Goal: Task Accomplishment & Management: Complete application form

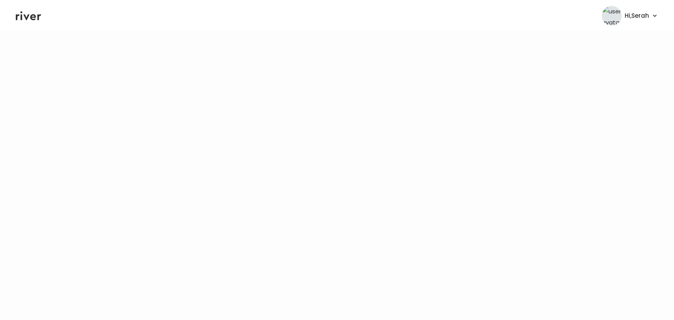
click at [27, 15] on icon at bounding box center [28, 16] width 25 height 12
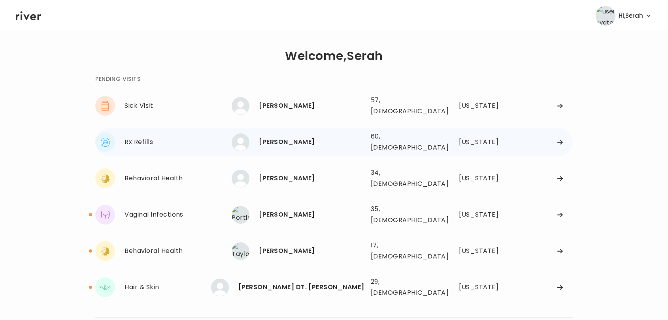
click at [273, 137] on div "[PERSON_NAME]" at bounding box center [311, 142] width 105 height 11
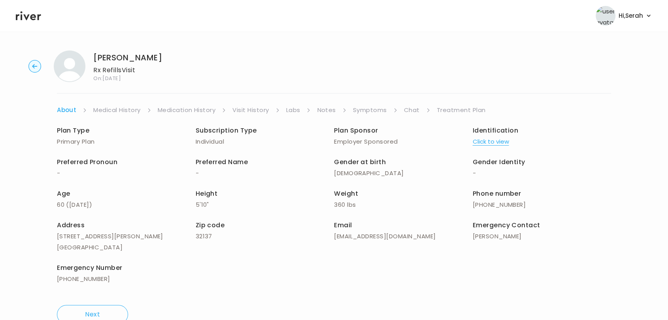
click at [370, 110] on link "Symptoms" at bounding box center [370, 110] width 34 height 11
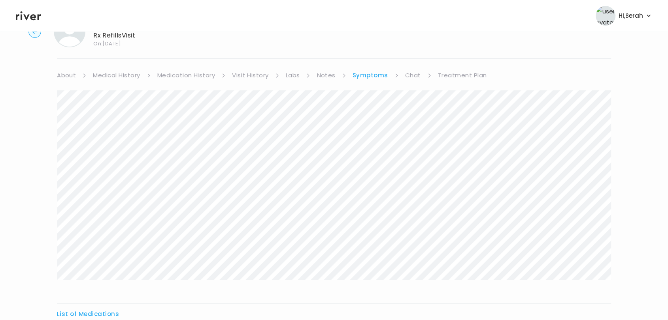
scroll to position [9, 0]
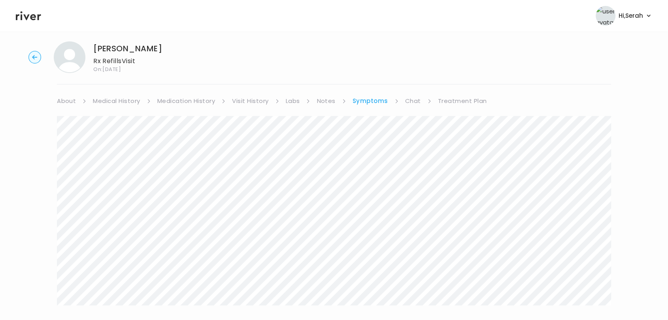
click at [25, 17] on icon at bounding box center [28, 15] width 25 height 9
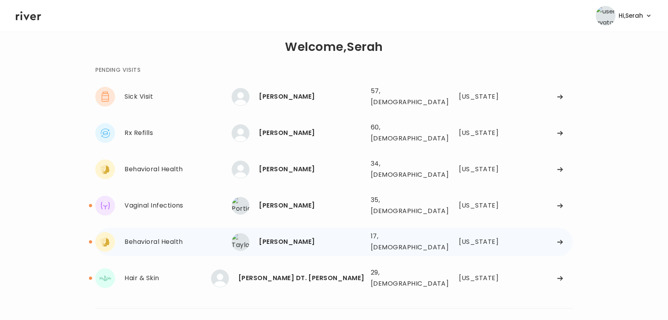
click at [283, 237] on div "[PERSON_NAME]" at bounding box center [311, 242] width 105 height 11
click at [269, 237] on div "[PERSON_NAME]" at bounding box center [311, 242] width 105 height 11
click at [281, 237] on div "[PERSON_NAME]" at bounding box center [311, 242] width 105 height 11
click at [260, 237] on div "[PERSON_NAME]" at bounding box center [311, 242] width 105 height 11
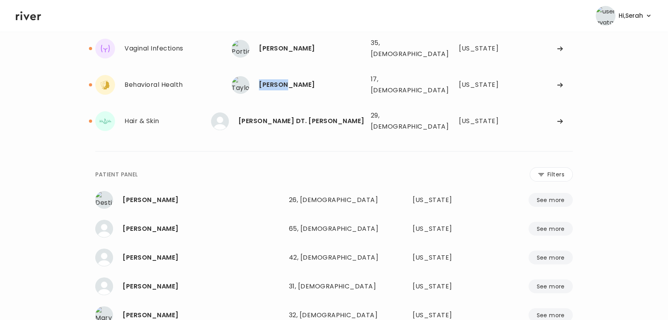
scroll to position [167, 0]
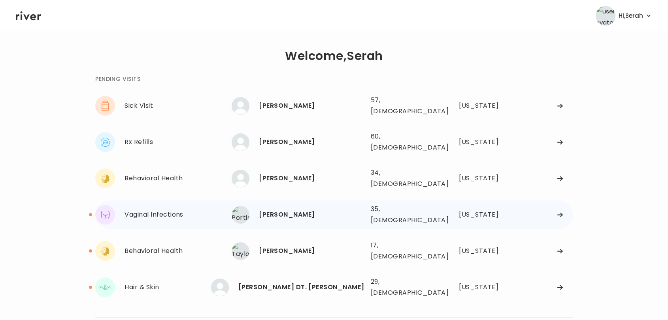
click at [266, 209] on div "[PERSON_NAME]" at bounding box center [311, 214] width 105 height 11
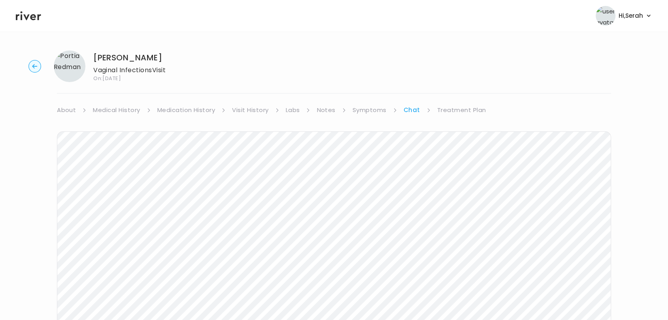
click at [368, 113] on link "Symptoms" at bounding box center [369, 110] width 34 height 11
click at [202, 105] on link "Medication History" at bounding box center [186, 110] width 58 height 11
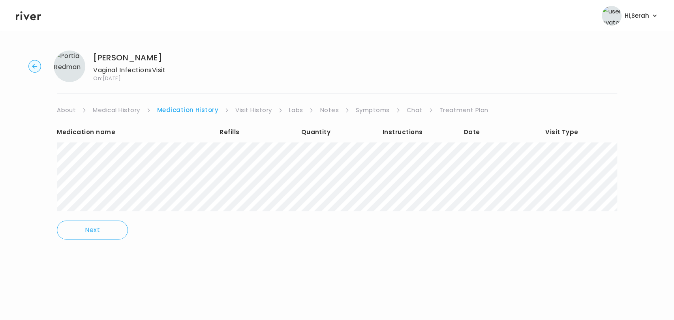
click at [413, 107] on link "Chat" at bounding box center [415, 110] width 16 height 11
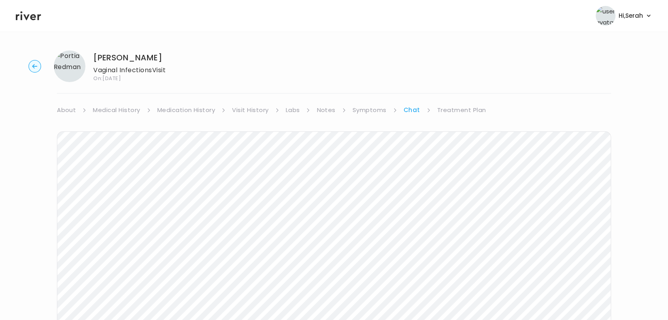
click at [30, 17] on icon at bounding box center [28, 15] width 25 height 9
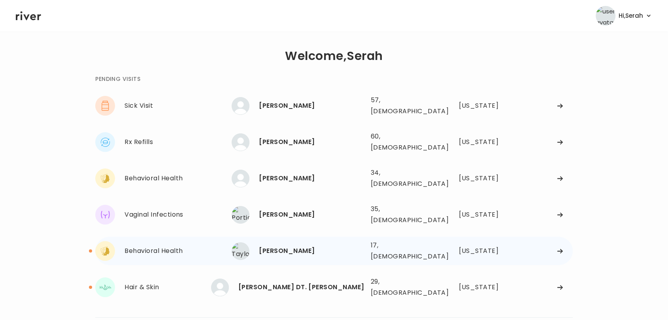
click at [276, 246] on div "Taylor Becker" at bounding box center [311, 251] width 105 height 11
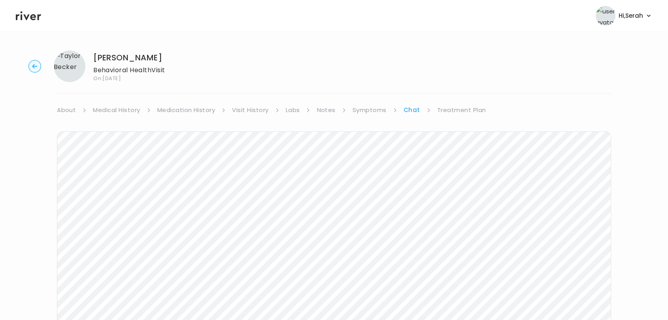
click at [364, 114] on link "Symptoms" at bounding box center [369, 110] width 34 height 11
click at [193, 108] on link "Medication History" at bounding box center [186, 110] width 58 height 11
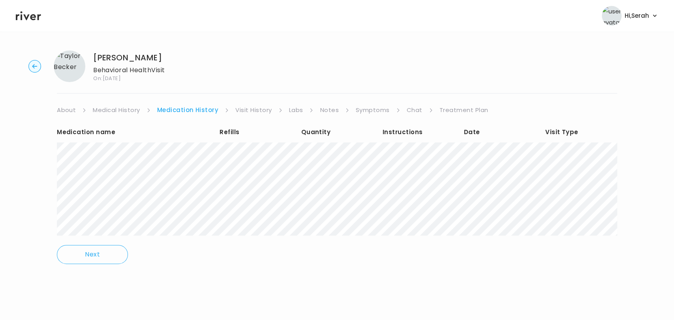
click at [414, 108] on link "Chat" at bounding box center [415, 110] width 16 height 11
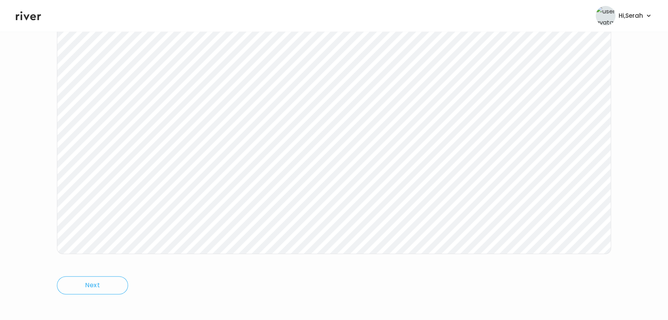
scroll to position [119, 0]
click at [28, 22] on header "Hi, Serah Profile Logout" at bounding box center [334, 16] width 668 height 32
click at [25, 17] on icon at bounding box center [28, 15] width 25 height 9
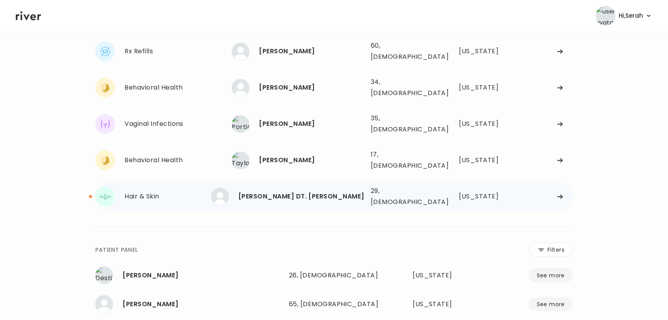
scroll to position [87, 0]
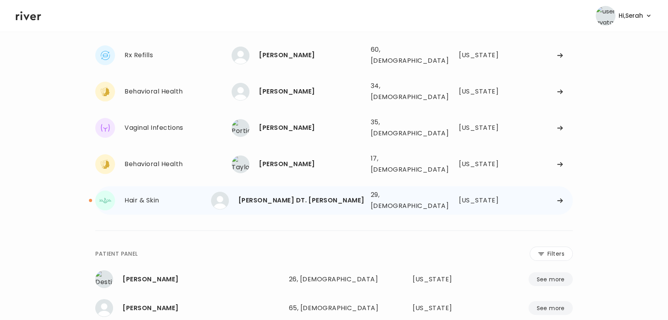
click at [269, 195] on div "[PERSON_NAME] DT. [PERSON_NAME]" at bounding box center [301, 200] width 126 height 11
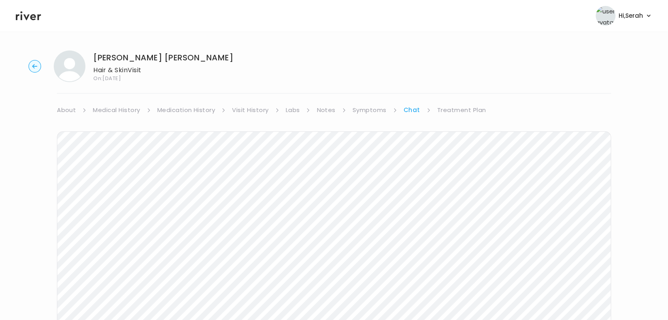
click at [369, 108] on link "Symptoms" at bounding box center [369, 110] width 34 height 11
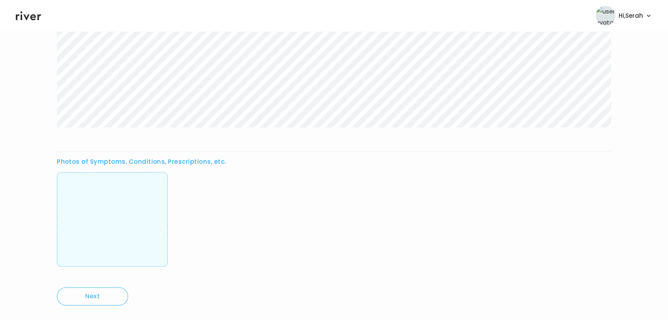
scroll to position [293, 0]
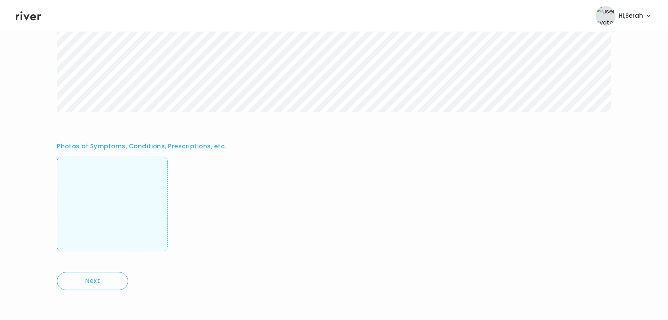
click at [112, 200] on img at bounding box center [112, 204] width 0 height 78
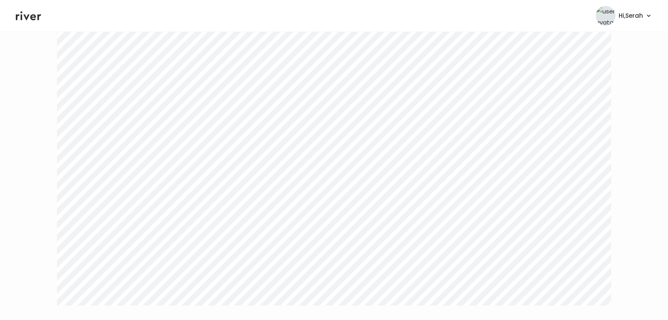
scroll to position [0, 0]
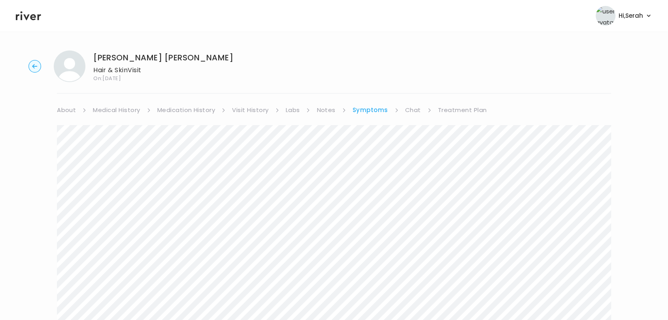
click at [411, 113] on link "Chat" at bounding box center [413, 110] width 16 height 11
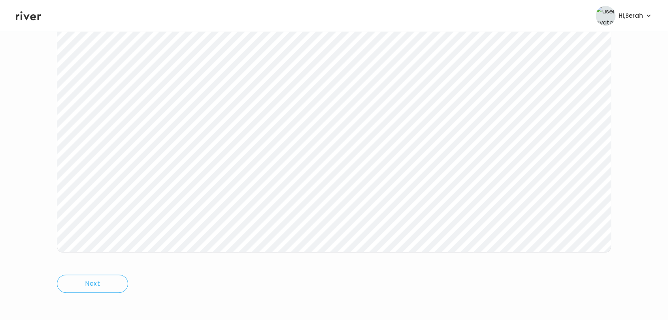
scroll to position [119, 0]
click at [28, 16] on icon at bounding box center [28, 15] width 25 height 9
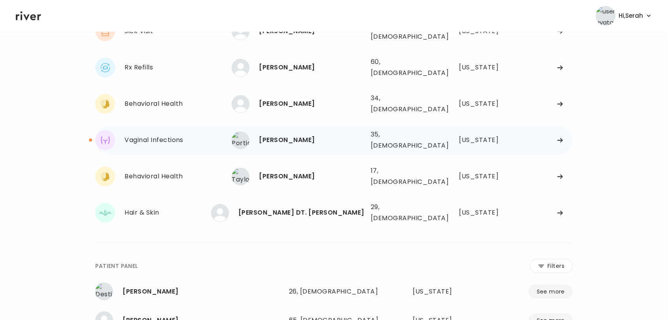
click at [295, 132] on div "Portia Redman 35, Female See more" at bounding box center [298, 141] width 132 height 18
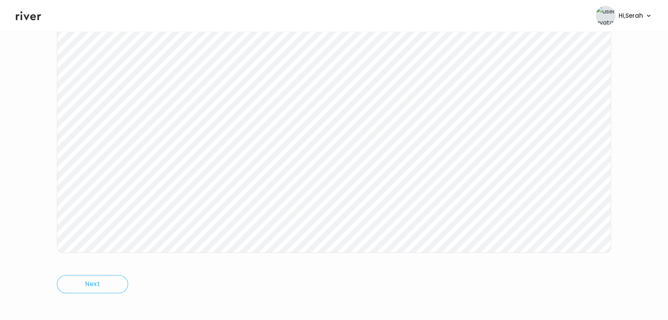
scroll to position [117, 0]
click at [28, 20] on icon at bounding box center [28, 16] width 25 height 12
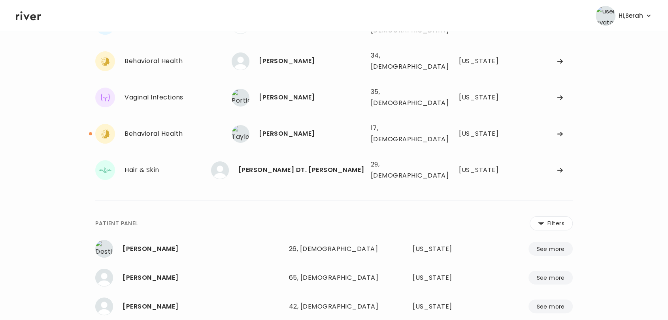
scroll to position [82, 0]
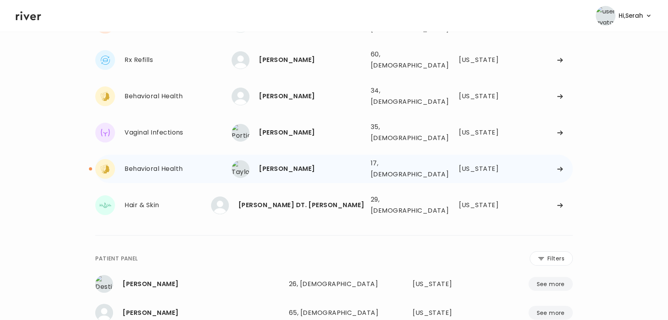
click at [261, 164] on div "Taylor Becker" at bounding box center [311, 169] width 105 height 11
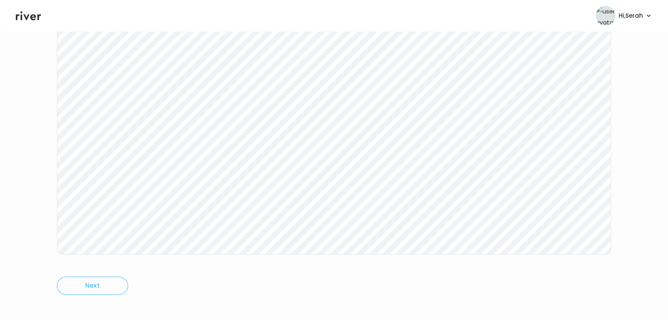
scroll to position [119, 0]
click at [27, 10] on icon at bounding box center [28, 16] width 25 height 12
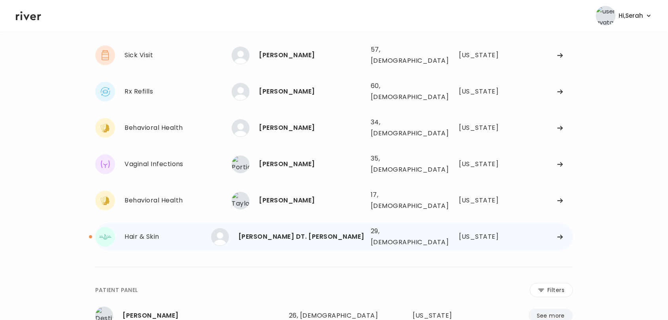
click at [294, 232] on div "[PERSON_NAME] DT. [PERSON_NAME]" at bounding box center [301, 237] width 126 height 11
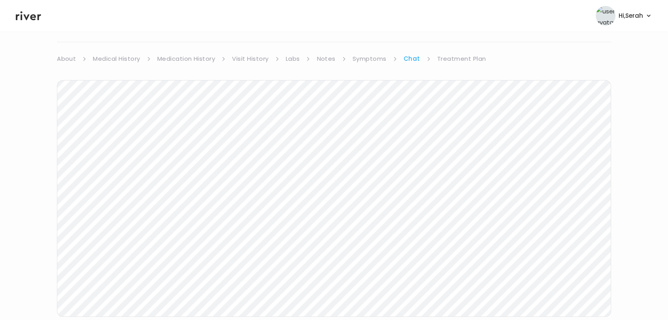
scroll to position [119, 0]
click at [24, 11] on icon at bounding box center [28, 16] width 25 height 12
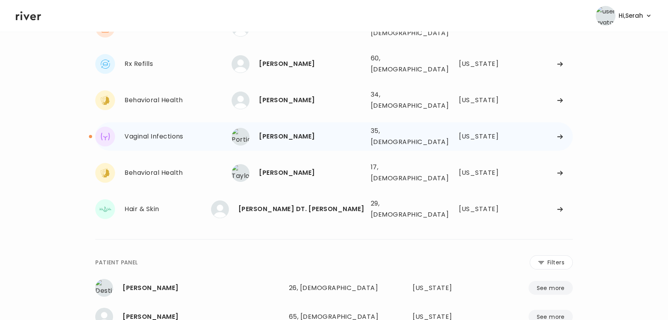
click at [282, 131] on div "Portia Redman" at bounding box center [311, 136] width 105 height 11
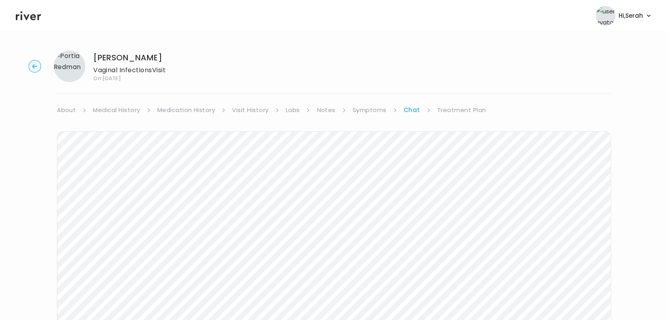
click at [195, 115] on link "Medication History" at bounding box center [186, 110] width 58 height 11
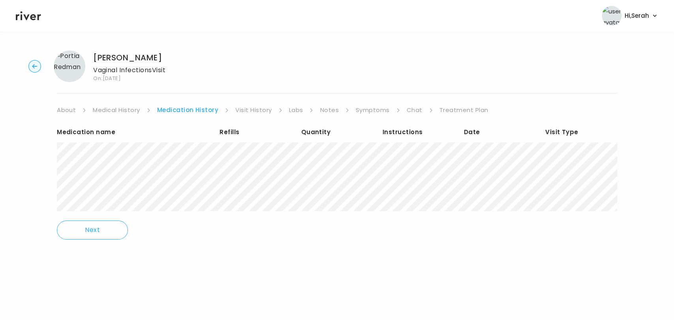
click at [124, 105] on link "Medical History" at bounding box center [116, 110] width 47 height 11
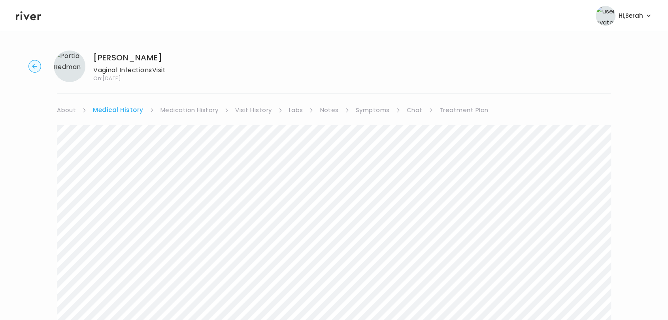
click at [256, 111] on link "Visit History" at bounding box center [253, 110] width 36 height 11
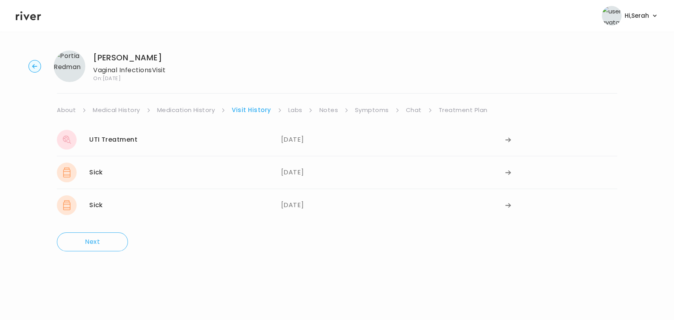
click at [187, 111] on link "Medication History" at bounding box center [186, 110] width 58 height 11
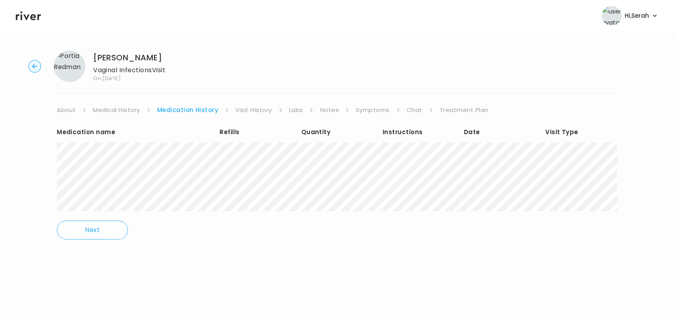
click at [261, 112] on link "Visit History" at bounding box center [253, 110] width 36 height 11
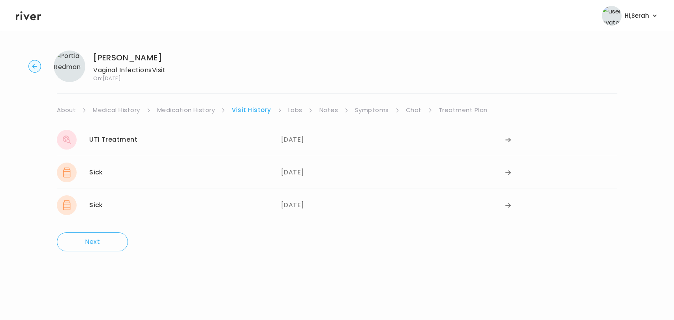
click at [298, 111] on link "Labs" at bounding box center [295, 110] width 14 height 11
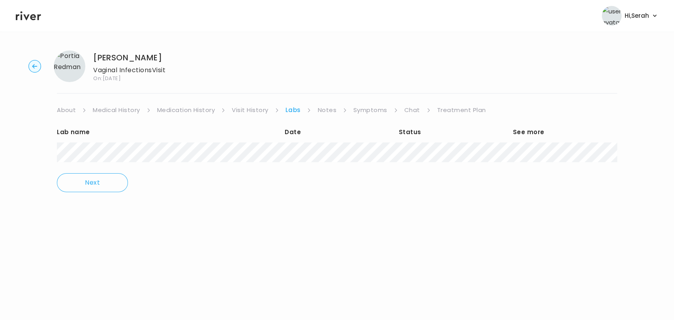
click at [328, 112] on link "Notes" at bounding box center [327, 110] width 19 height 11
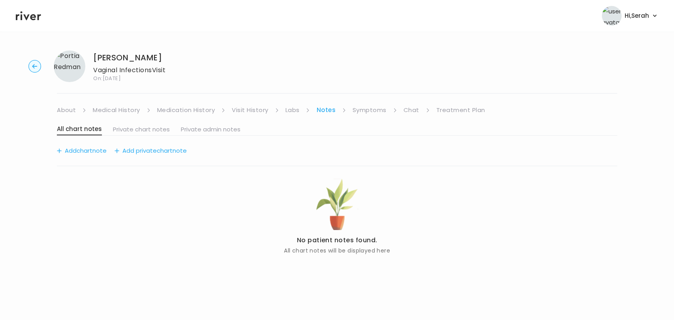
click at [382, 115] on link "Symptoms" at bounding box center [370, 110] width 34 height 11
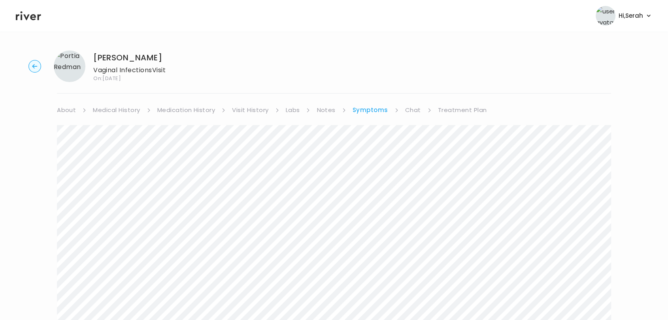
click at [408, 112] on link "Chat" at bounding box center [413, 110] width 16 height 11
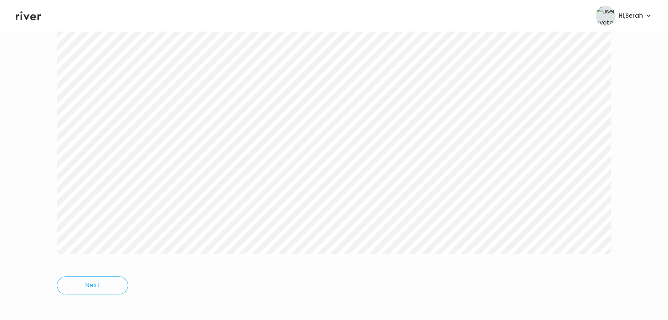
scroll to position [119, 0]
click at [21, 17] on icon at bounding box center [28, 15] width 25 height 9
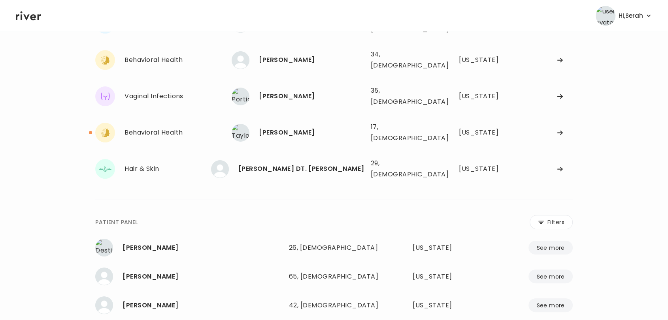
scroll to position [88, 0]
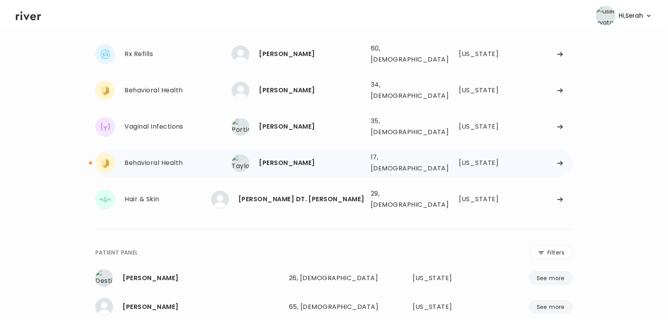
click at [288, 158] on div "Taylor Becker" at bounding box center [311, 163] width 105 height 11
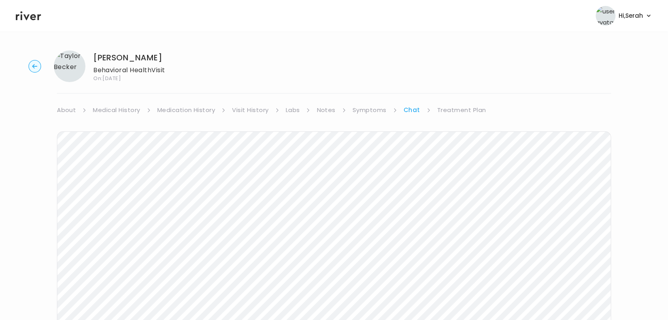
click at [367, 114] on link "Symptoms" at bounding box center [369, 110] width 34 height 11
click at [441, 109] on link "Treatment Plan" at bounding box center [462, 110] width 49 height 11
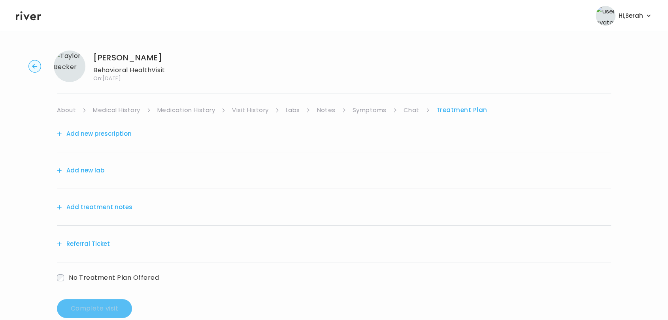
click at [117, 209] on button "Add treatment notes" at bounding box center [94, 207] width 75 height 11
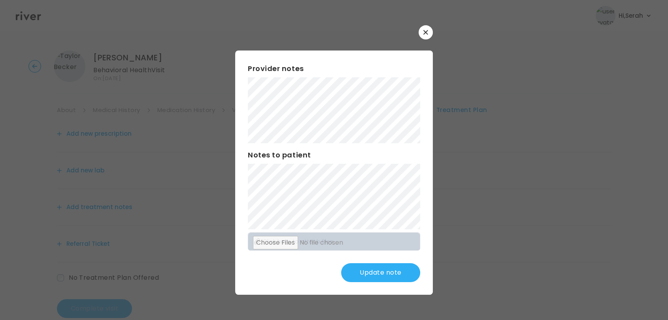
click at [281, 282] on div "Provider notes Notes to patient Click here to attach files Update note" at bounding box center [334, 173] width 198 height 244
click at [383, 275] on button "Update note" at bounding box center [380, 273] width 79 height 19
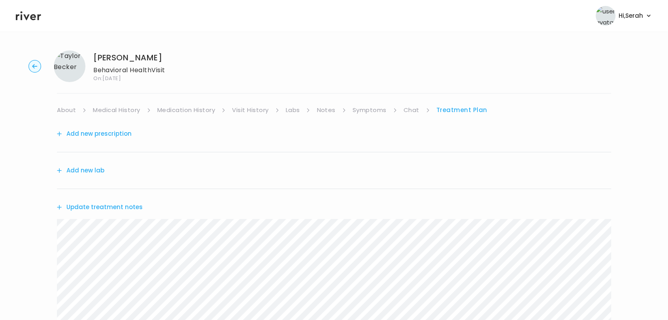
click at [357, 109] on link "Symptoms" at bounding box center [369, 110] width 34 height 11
click at [408, 109] on link "Chat" at bounding box center [413, 110] width 16 height 11
click at [444, 107] on link "Treatment Plan" at bounding box center [461, 110] width 49 height 11
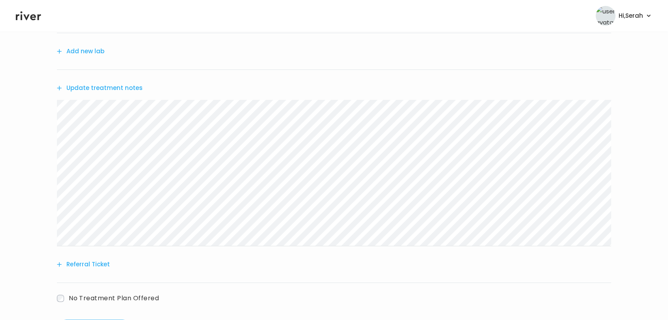
scroll to position [134, 0]
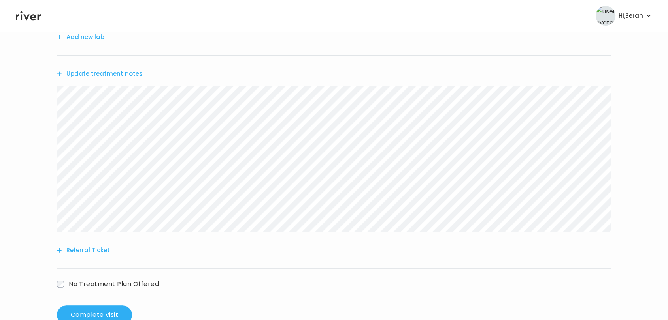
click at [120, 74] on button "Update treatment notes" at bounding box center [100, 73] width 86 height 11
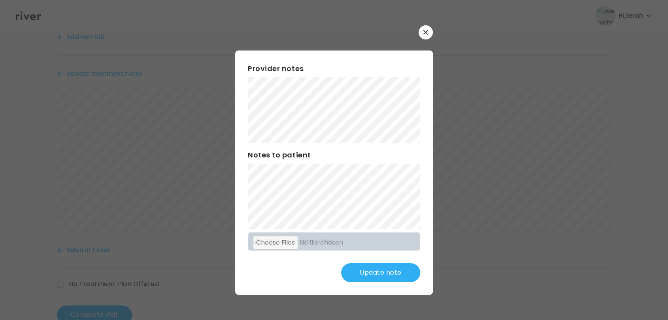
click at [385, 266] on button "Update note" at bounding box center [380, 273] width 79 height 19
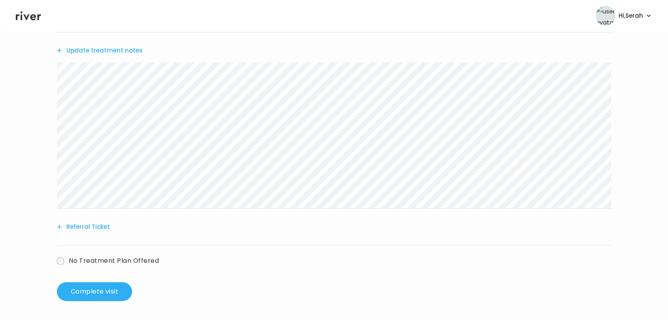
scroll to position [0, 0]
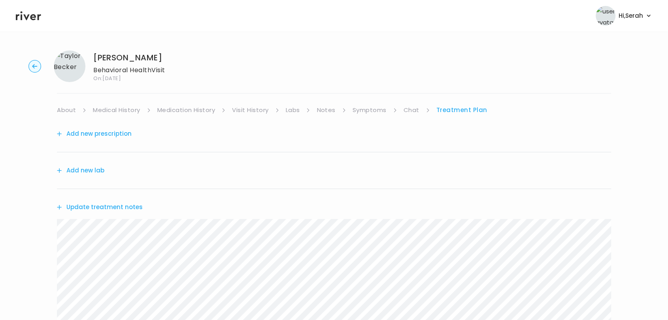
click at [91, 133] on button "Add new prescription" at bounding box center [94, 133] width 75 height 11
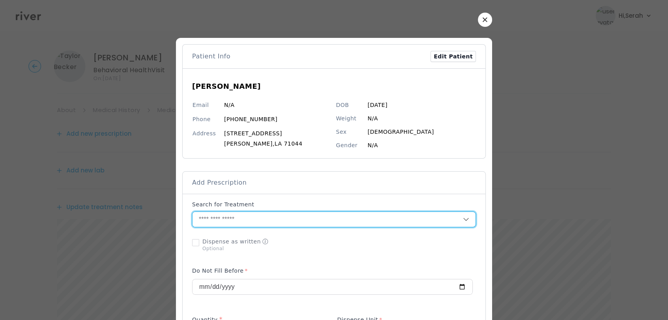
click at [273, 215] on input "text" at bounding box center [327, 219] width 270 height 15
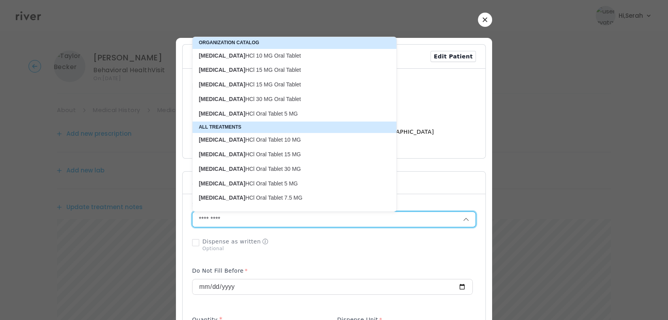
click at [271, 198] on p "busPIRone HCl Oral Tablet 7.5 MG" at bounding box center [290, 198] width 182 height 8
type input "**********"
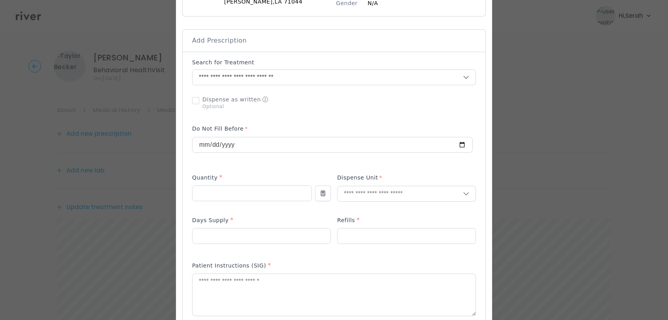
scroll to position [144, 0]
click at [251, 194] on input "number" at bounding box center [251, 191] width 119 height 15
type input "**"
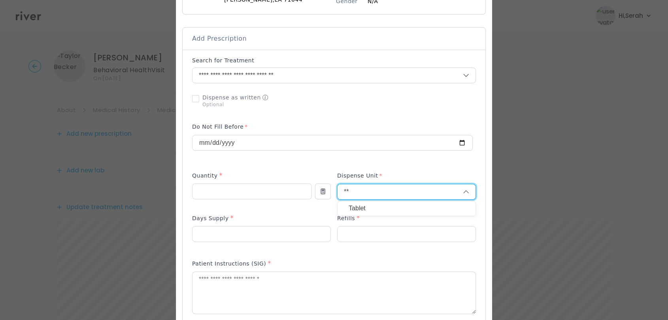
type input "**"
click at [359, 211] on p "Tablet" at bounding box center [406, 208] width 116 height 11
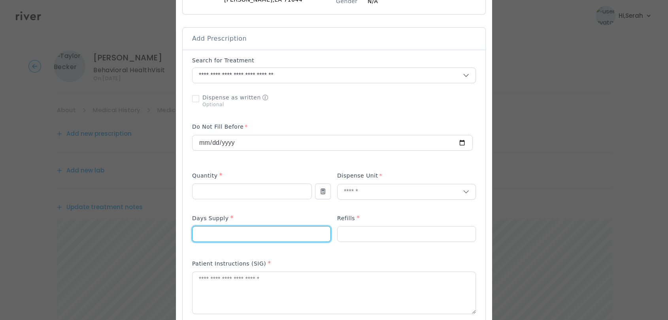
click at [265, 227] on input "number" at bounding box center [261, 234] width 138 height 15
type input "**"
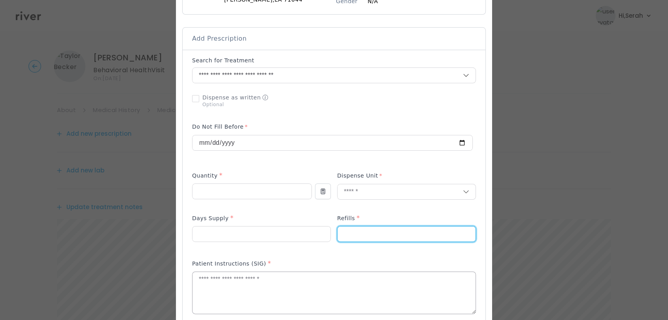
type input "*"
click at [264, 285] on textarea at bounding box center [333, 293] width 283 height 42
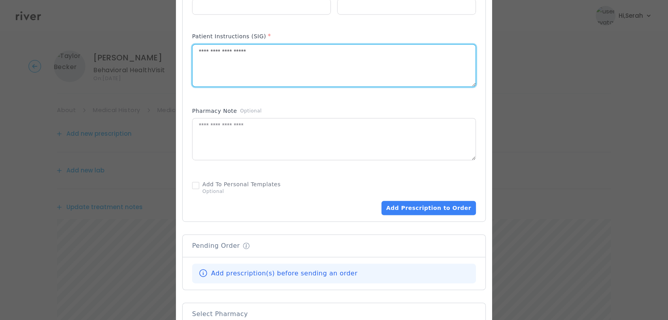
scroll to position [381, 0]
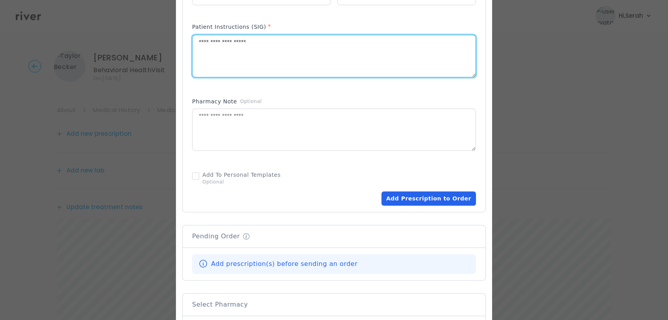
type textarea "**********"
click at [420, 200] on button "Add Prescription to Order" at bounding box center [428, 199] width 94 height 14
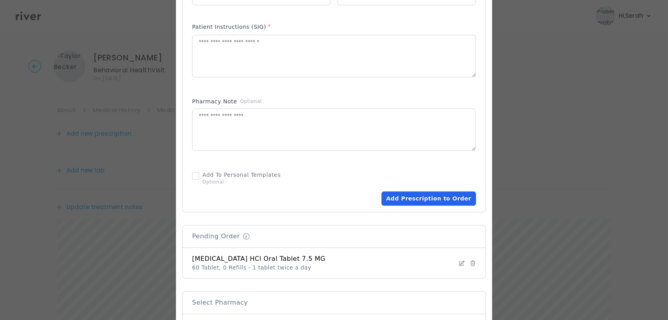
scroll to position [541, 0]
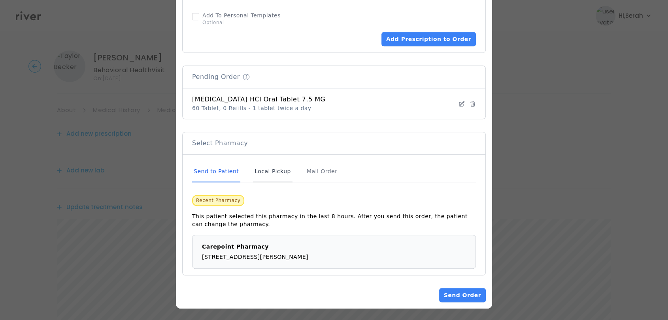
click at [261, 171] on div "Local Pickup" at bounding box center [273, 171] width 40 height 21
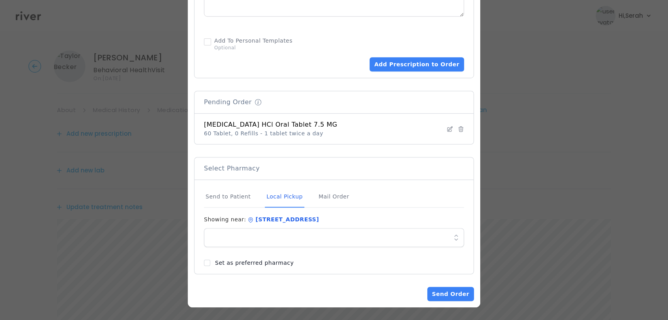
scroll to position [515, 0]
click at [224, 199] on div "Send to Patient" at bounding box center [228, 197] width 48 height 21
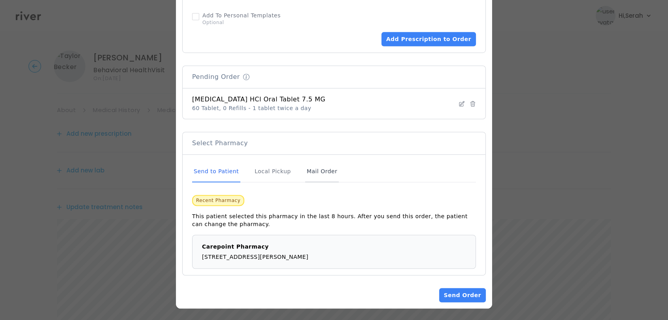
click at [306, 167] on div "Mail Order" at bounding box center [322, 171] width 34 height 21
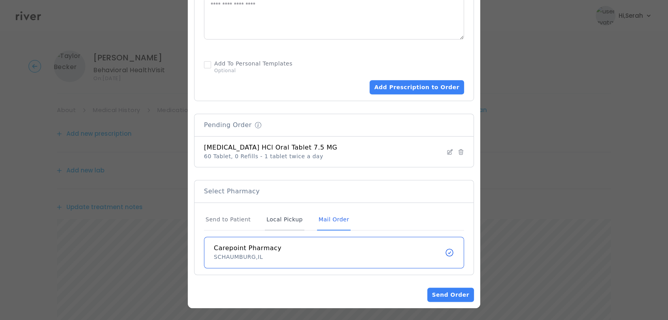
click at [266, 215] on div "Local Pickup" at bounding box center [285, 219] width 40 height 21
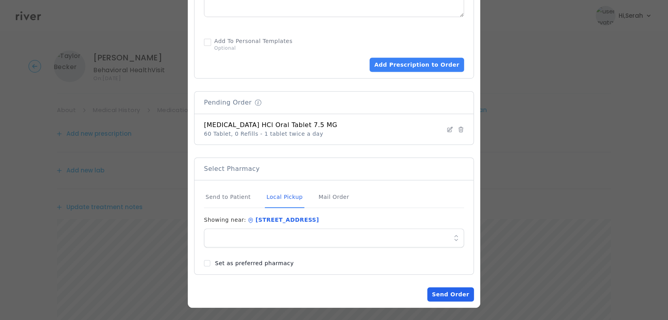
click at [444, 292] on button "Send Order" at bounding box center [450, 295] width 47 height 14
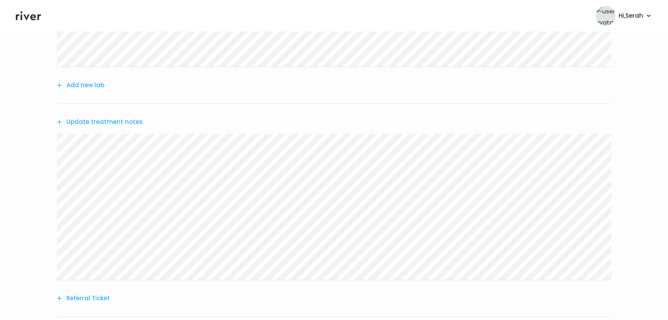
scroll to position [237, 0]
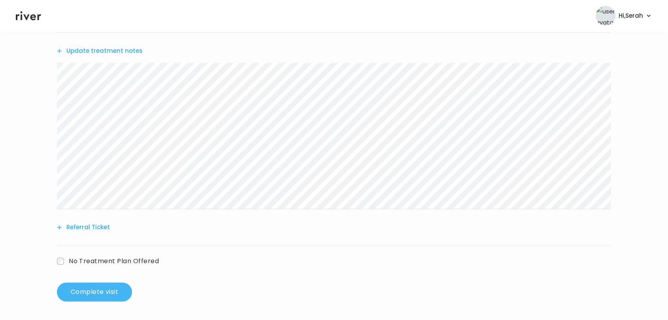
click at [91, 294] on button "Complete visit" at bounding box center [94, 292] width 75 height 19
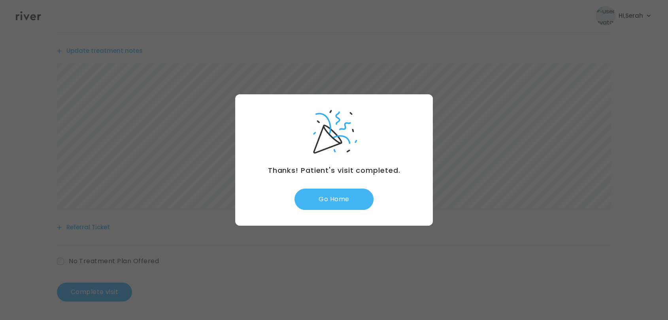
click at [335, 207] on button "Go Home" at bounding box center [333, 199] width 79 height 21
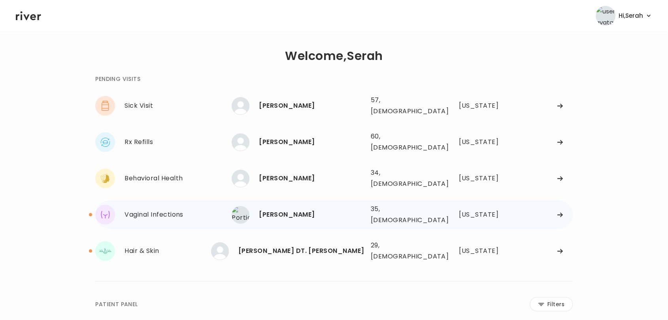
click at [297, 209] on div "Portia Redman" at bounding box center [311, 214] width 105 height 11
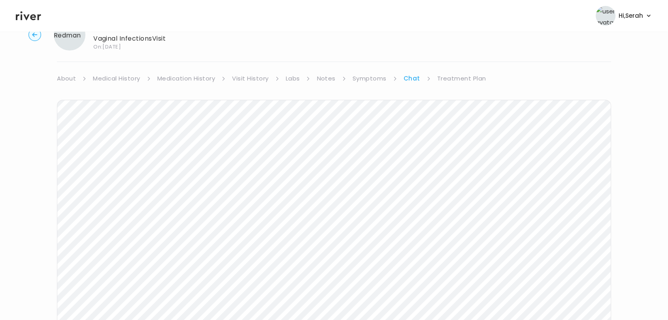
scroll to position [119, 0]
click at [28, 19] on icon at bounding box center [28, 16] width 25 height 12
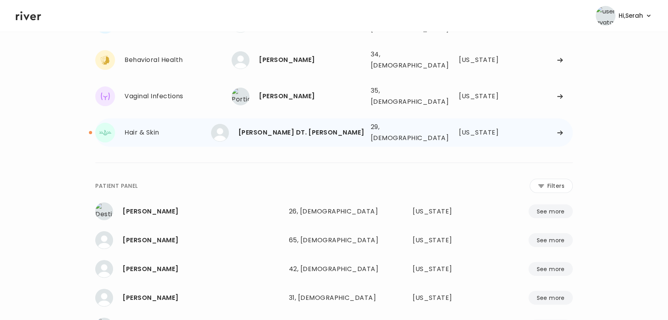
click at [277, 127] on div "[PERSON_NAME] DT. [PERSON_NAME]" at bounding box center [301, 132] width 126 height 11
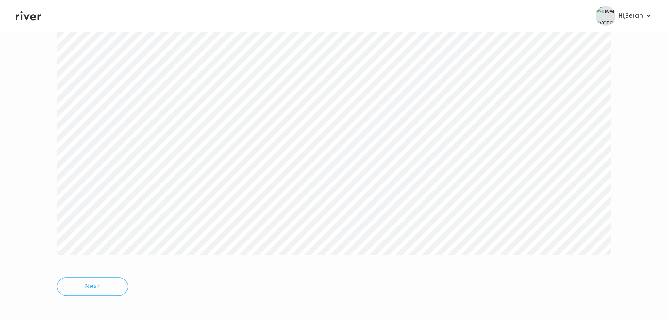
scroll to position [119, 0]
click at [27, 19] on icon at bounding box center [28, 15] width 25 height 9
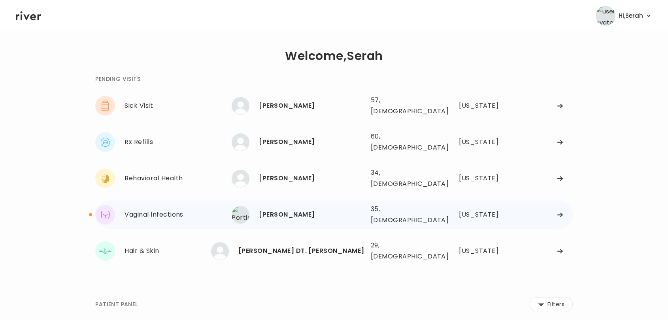
click at [283, 209] on div "Portia Redman" at bounding box center [311, 214] width 105 height 11
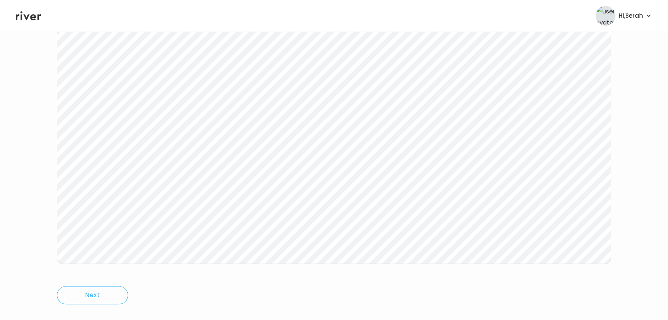
scroll to position [119, 0]
click at [26, 19] on icon at bounding box center [28, 15] width 25 height 9
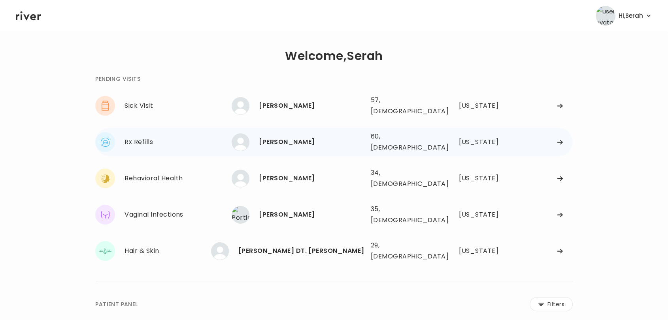
click at [286, 137] on div "[PERSON_NAME]" at bounding box center [311, 142] width 105 height 11
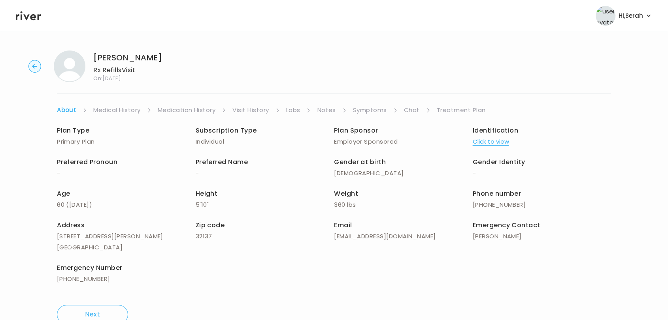
click at [384, 107] on link "Symptoms" at bounding box center [370, 110] width 34 height 11
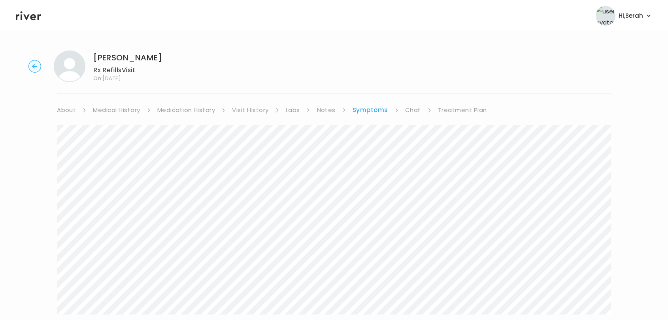
click at [21, 10] on icon at bounding box center [28, 16] width 25 height 12
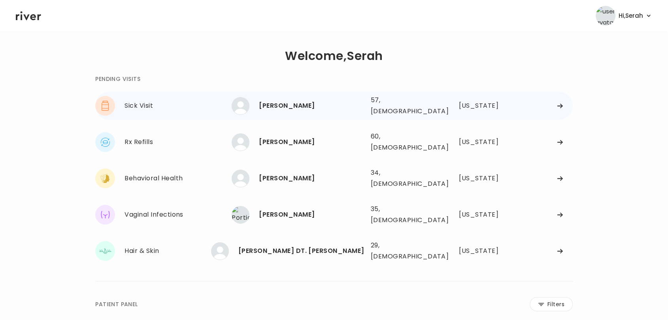
click at [302, 100] on div "LORRAINE ARCE" at bounding box center [311, 105] width 105 height 11
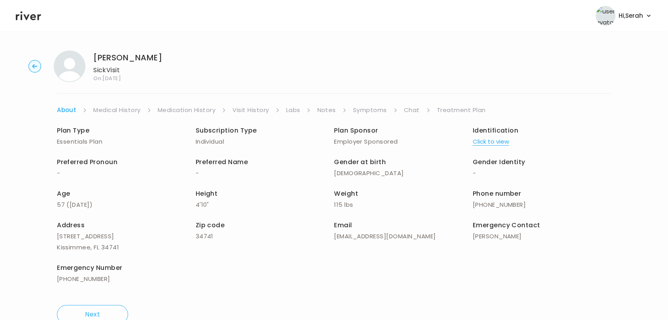
click at [386, 111] on li "Symptoms" at bounding box center [375, 110] width 45 height 11
click at [380, 109] on link "Symptoms" at bounding box center [370, 110] width 34 height 11
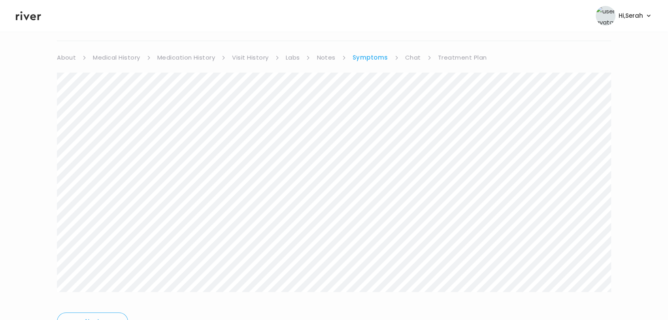
scroll to position [51, 0]
click at [409, 60] on link "Chat" at bounding box center [413, 58] width 16 height 11
click at [299, 289] on div "Next Ping message sent" at bounding box center [334, 169] width 554 height 304
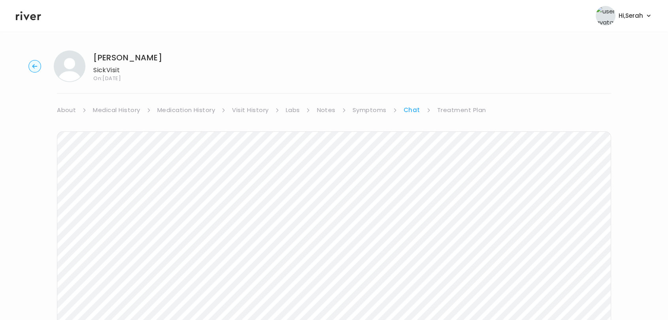
click at [111, 115] on link "Medical History" at bounding box center [116, 110] width 47 height 11
click at [410, 107] on link "Chat" at bounding box center [415, 110] width 16 height 11
click at [27, 15] on icon at bounding box center [28, 15] width 25 height 9
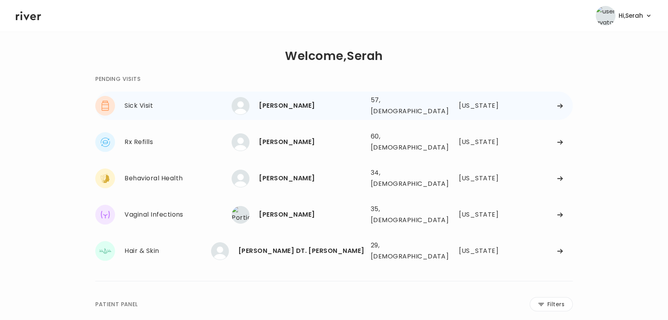
click at [300, 104] on div "LORRAINE ARCE" at bounding box center [311, 105] width 105 height 11
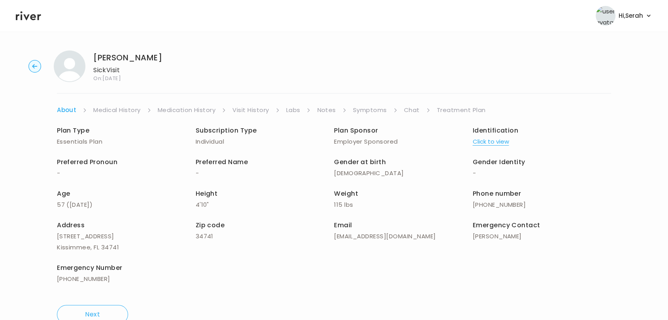
click at [373, 110] on link "Symptoms" at bounding box center [370, 110] width 34 height 11
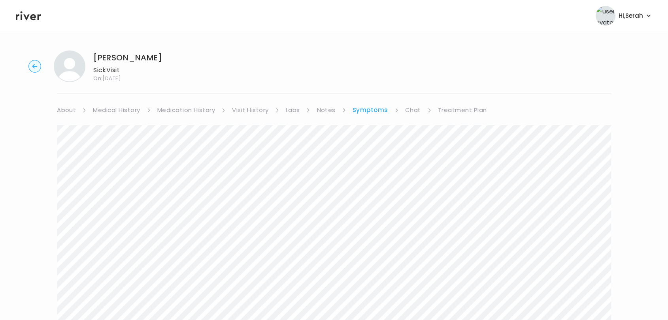
click at [408, 105] on link "Chat" at bounding box center [413, 110] width 16 height 11
click at [448, 109] on link "Treatment Plan" at bounding box center [461, 110] width 49 height 11
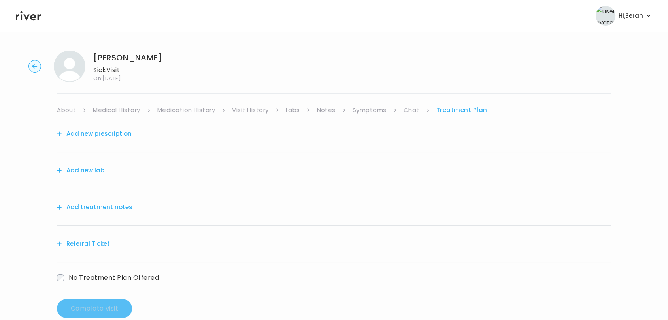
click at [115, 135] on button "Add new prescription" at bounding box center [94, 133] width 75 height 11
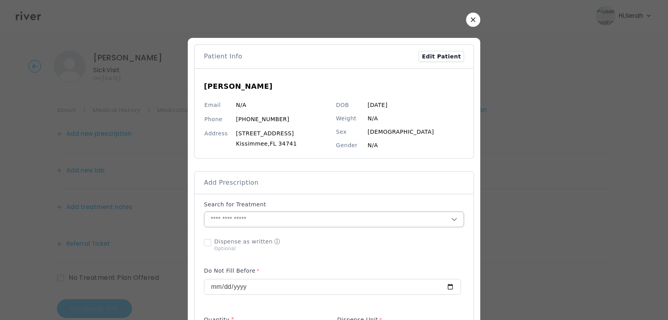
click at [255, 219] on input "text" at bounding box center [327, 219] width 247 height 15
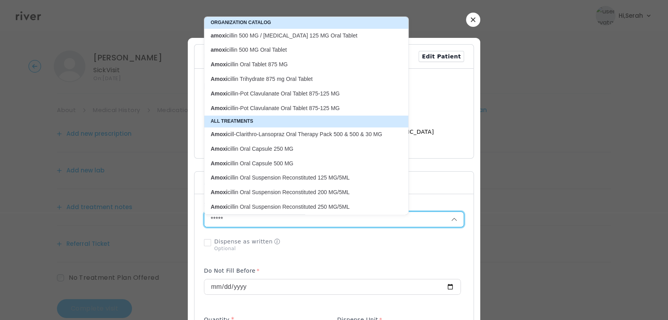
click at [284, 64] on p "Amoxi cillin Oral Tablet 875 MG" at bounding box center [302, 65] width 182 height 8
type input "**********"
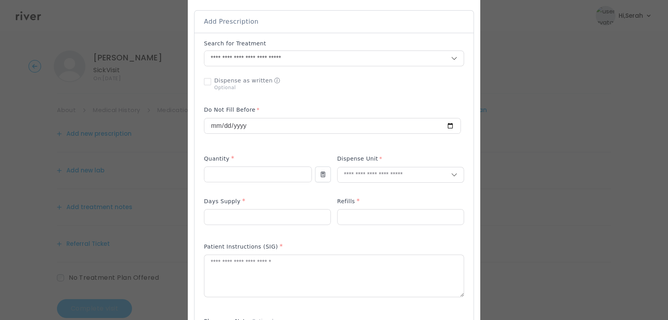
scroll to position [164, 0]
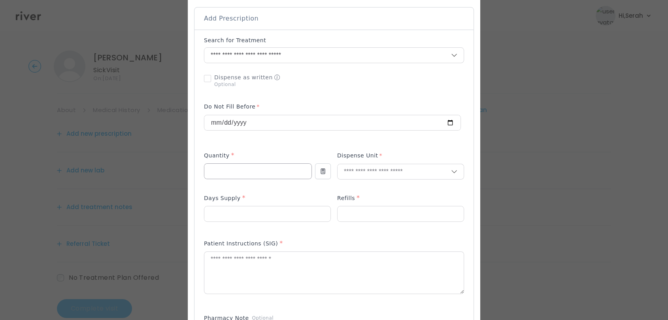
click at [237, 173] on input "number" at bounding box center [257, 171] width 107 height 15
type input "*"
type input "**"
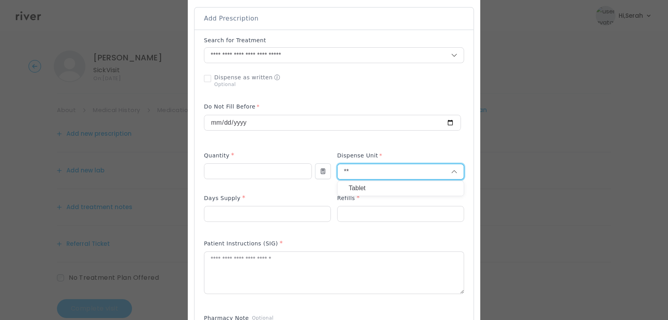
type input "**"
click at [362, 195] on div "Tablet" at bounding box center [400, 188] width 126 height 15
click at [272, 213] on input "number" at bounding box center [267, 214] width 126 height 15
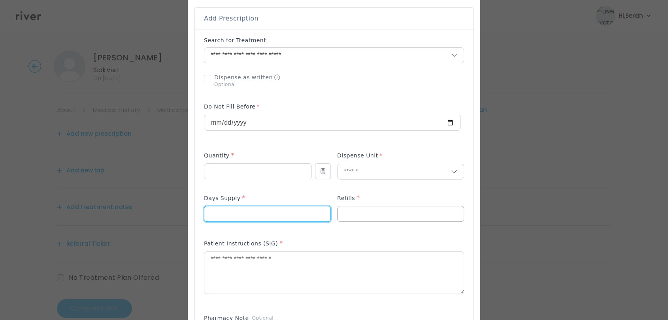
type input "**"
click at [352, 206] on div at bounding box center [400, 214] width 127 height 16
click at [352, 209] on input "number" at bounding box center [400, 214] width 126 height 15
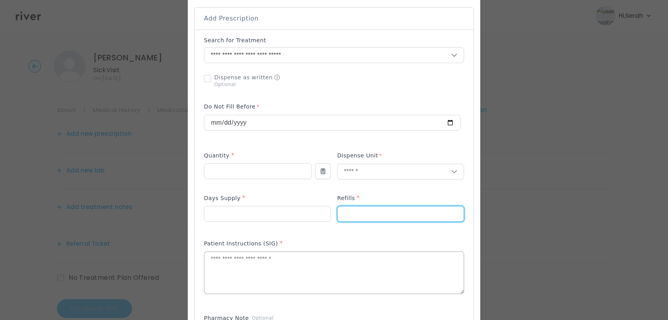
type input "*"
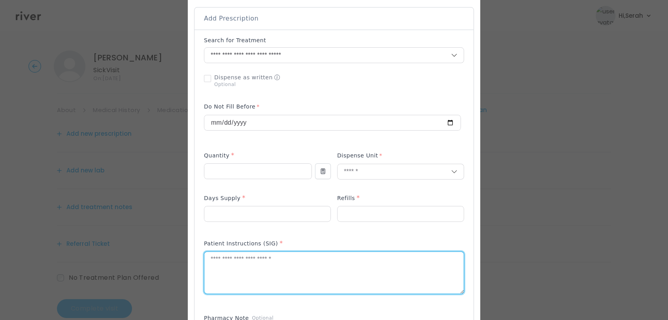
click at [288, 273] on textarea at bounding box center [333, 273] width 259 height 42
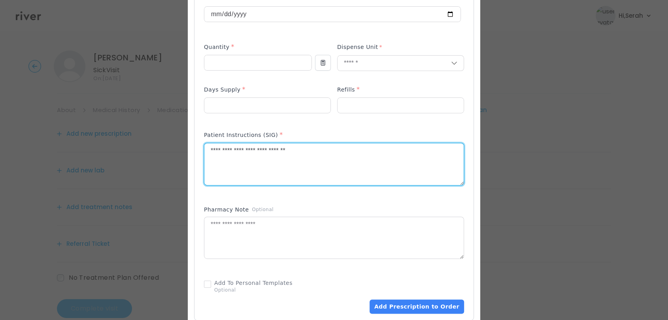
scroll to position [284, 0]
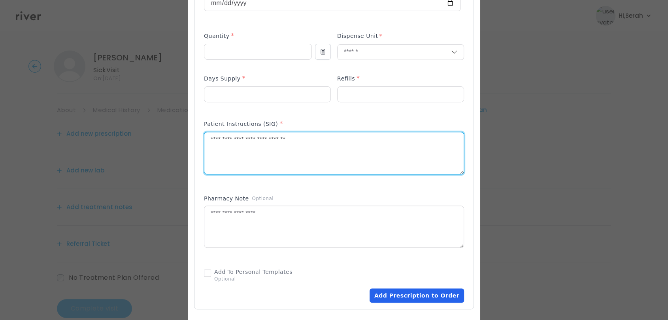
type textarea "**********"
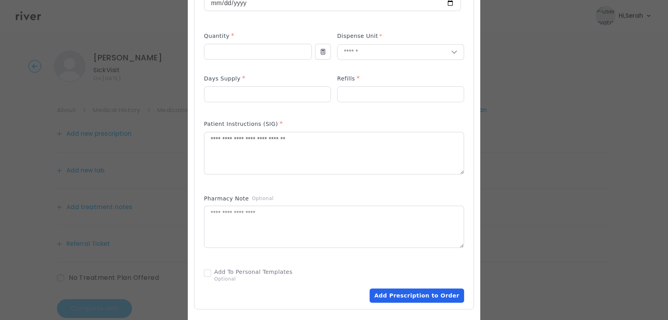
click at [397, 296] on button "Add Prescription to Order" at bounding box center [416, 296] width 94 height 14
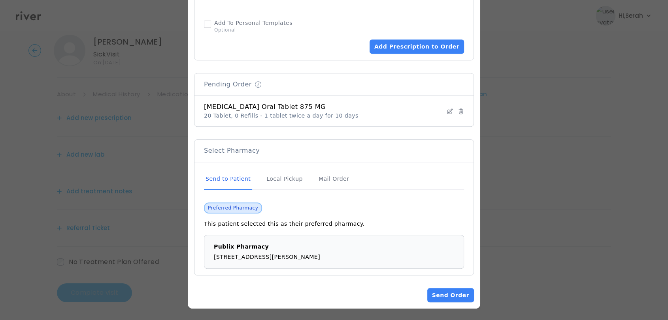
scroll to position [17, 0]
click at [438, 293] on button "Send Order" at bounding box center [450, 295] width 47 height 14
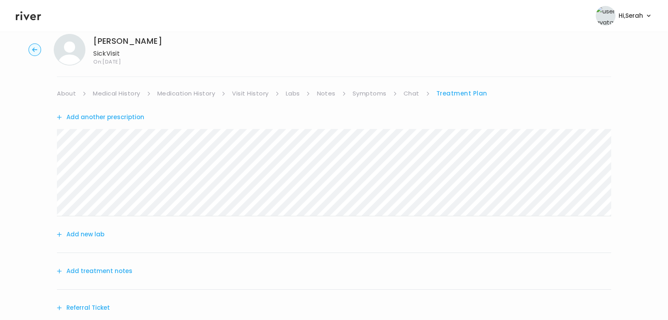
click at [123, 270] on button "Add treatment notes" at bounding box center [94, 271] width 75 height 11
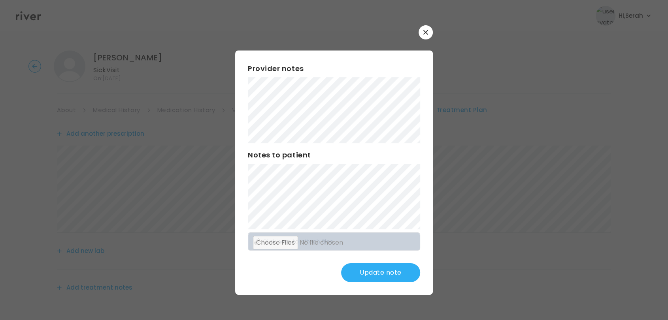
scroll to position [98, 0]
click at [364, 276] on button "Update note" at bounding box center [380, 273] width 79 height 19
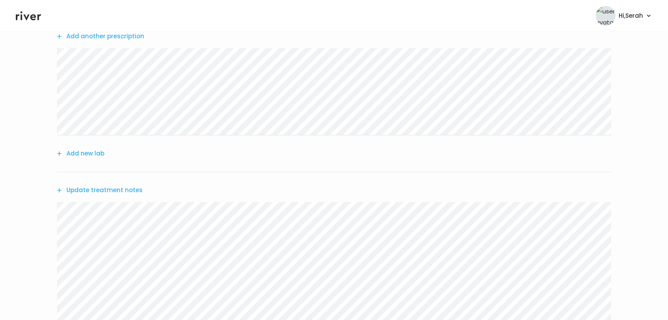
scroll to position [237, 0]
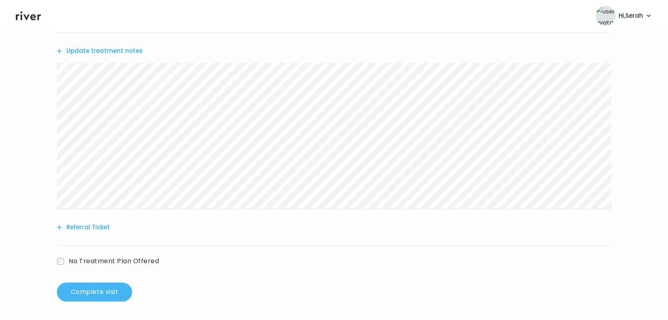
click at [111, 295] on button "Complete visit" at bounding box center [94, 292] width 75 height 19
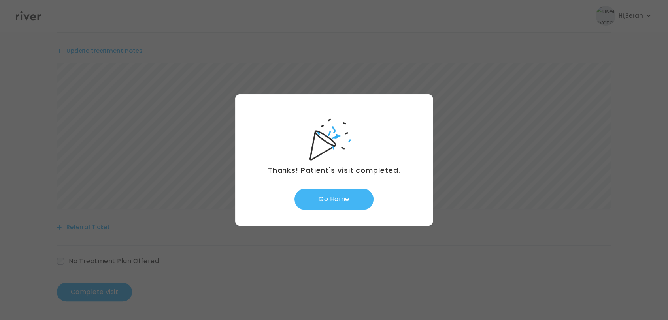
click at [337, 194] on button "Go Home" at bounding box center [333, 199] width 79 height 21
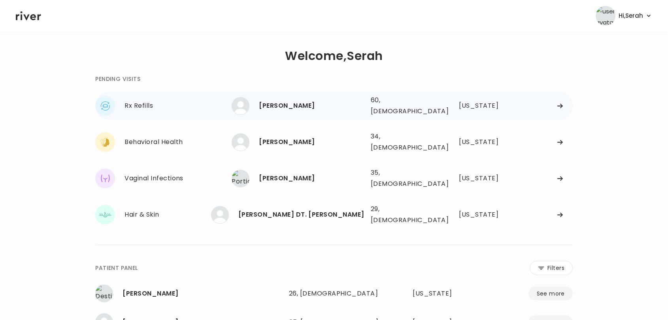
click at [341, 104] on div "[PERSON_NAME]" at bounding box center [311, 105] width 105 height 11
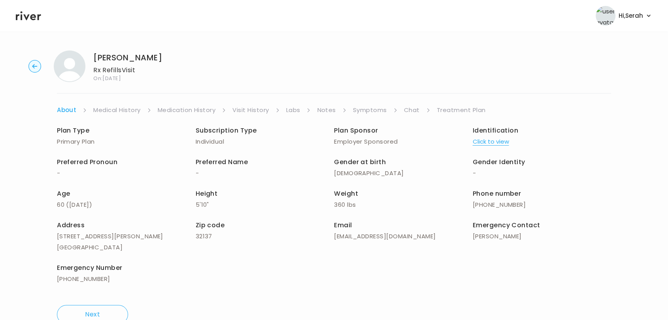
click at [28, 9] on header "Hi, Serah Profile Logout" at bounding box center [334, 16] width 668 height 32
click at [29, 18] on icon at bounding box center [28, 16] width 25 height 12
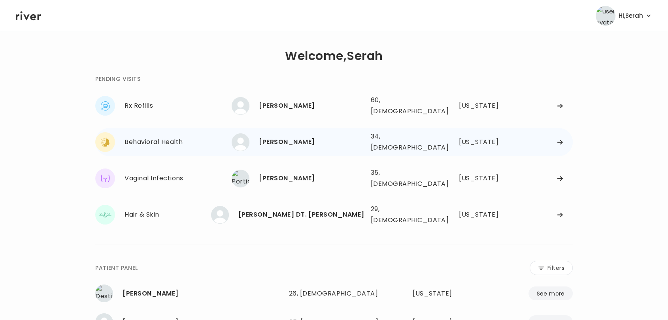
click at [291, 134] on div "RACHEL SHELDON 34, Female See more" at bounding box center [298, 143] width 132 height 18
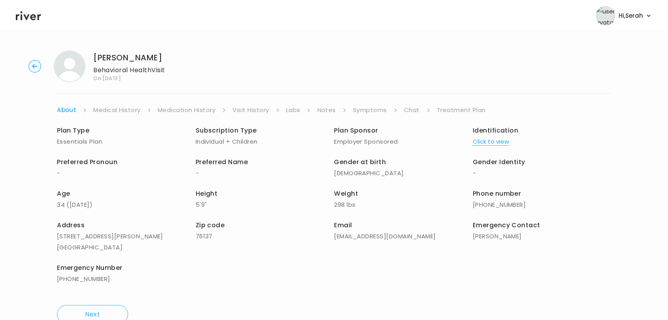
click at [373, 109] on link "Symptoms" at bounding box center [370, 110] width 34 height 11
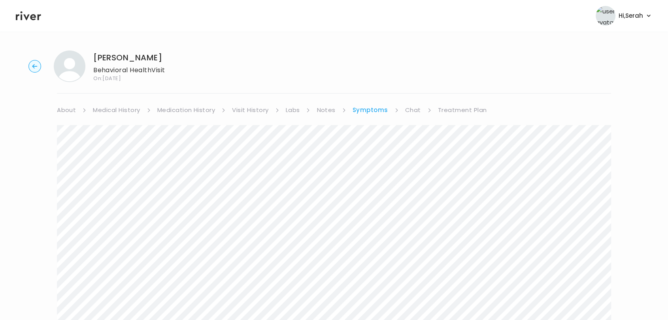
scroll to position [1, 0]
click at [410, 106] on link "Chat" at bounding box center [413, 109] width 16 height 11
click at [370, 105] on link "Symptoms" at bounding box center [369, 109] width 34 height 11
click at [406, 107] on link "Chat" at bounding box center [413, 110] width 16 height 11
click at [452, 109] on link "Treatment Plan" at bounding box center [461, 110] width 49 height 11
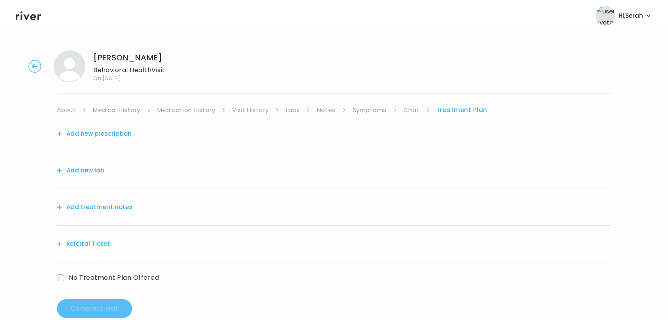
click at [115, 207] on button "Add treatment notes" at bounding box center [94, 207] width 75 height 11
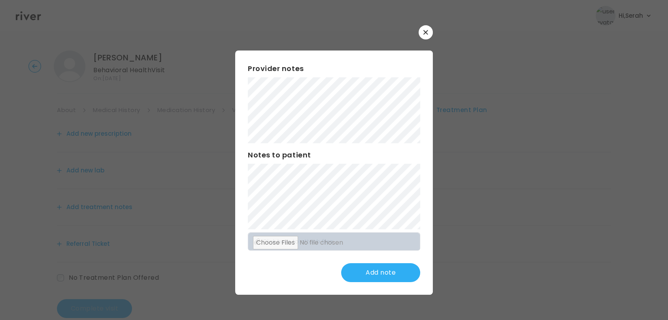
click at [280, 151] on h3 "Notes to patient" at bounding box center [334, 155] width 172 height 11
click at [382, 279] on button "Update note" at bounding box center [380, 273] width 79 height 19
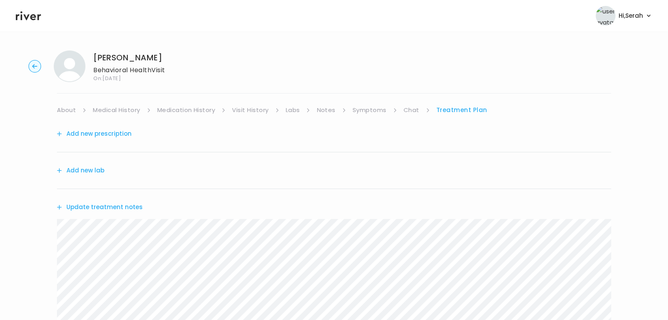
click at [367, 111] on link "Symptoms" at bounding box center [369, 110] width 34 height 11
click at [413, 108] on link "Chat" at bounding box center [413, 110] width 16 height 11
click at [449, 111] on link "Treatment Plan" at bounding box center [461, 110] width 49 height 11
click at [123, 203] on button "Update treatment notes" at bounding box center [100, 207] width 86 height 11
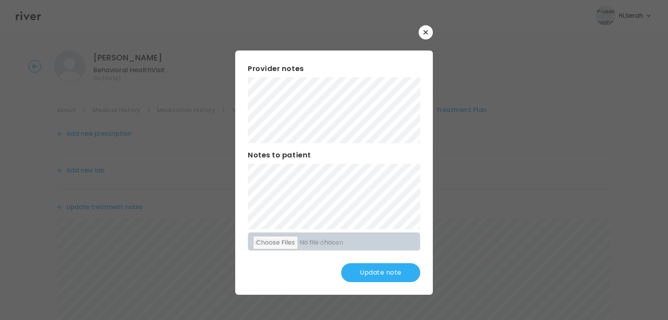
click at [377, 275] on button "Update note" at bounding box center [380, 273] width 79 height 19
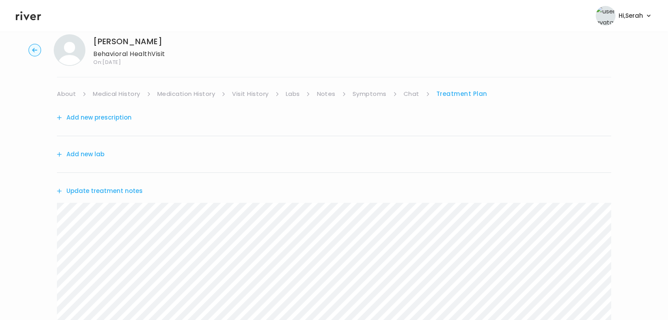
scroll to position [135, 0]
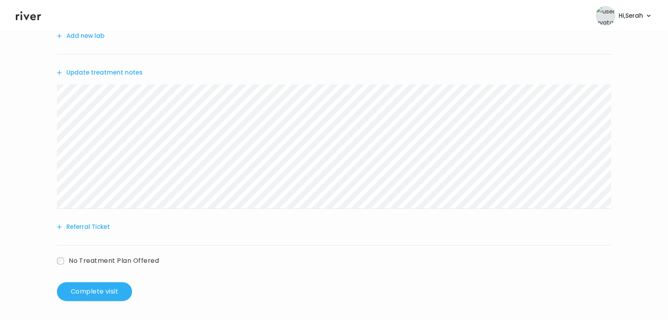
click at [100, 225] on button "Referral Ticket" at bounding box center [83, 227] width 53 height 11
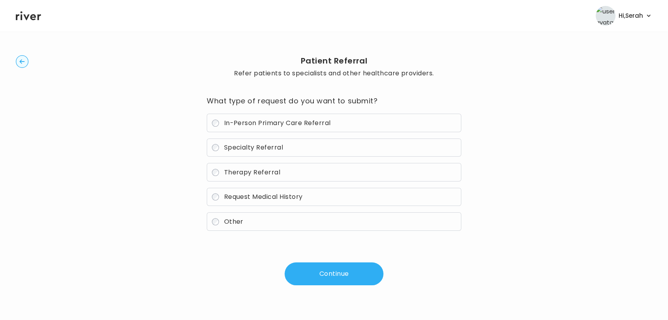
click at [25, 62] on circle "button" at bounding box center [22, 62] width 12 height 12
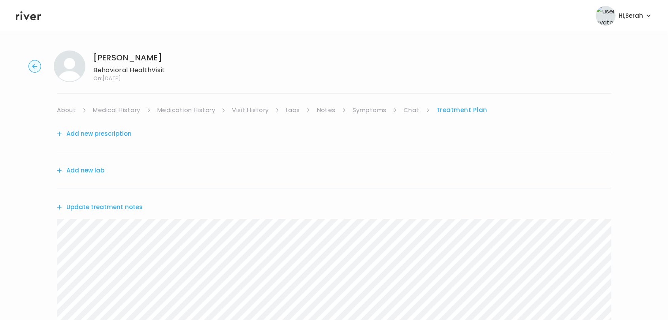
scroll to position [135, 0]
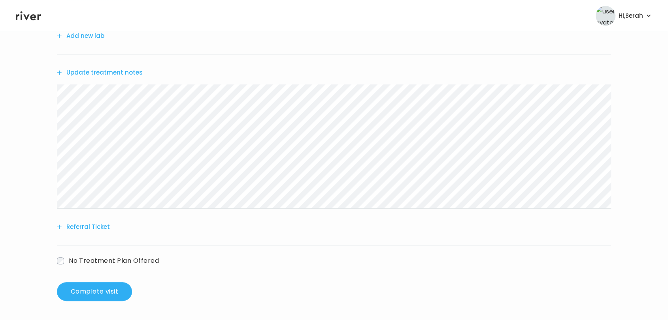
click at [80, 234] on div "Referral Ticket" at bounding box center [334, 227] width 554 height 37
click at [94, 227] on button "Referral Ticket" at bounding box center [83, 227] width 53 height 11
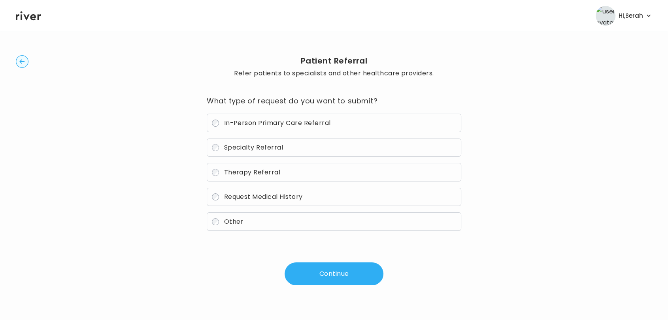
click at [249, 174] on span "Therapy Referral" at bounding box center [252, 172] width 57 height 9
click at [333, 269] on button "Continue" at bounding box center [333, 274] width 99 height 23
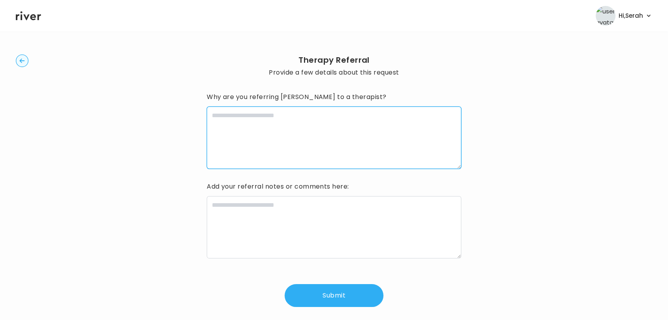
click at [311, 141] on textarea at bounding box center [334, 138] width 254 height 62
type textarea "*"
click at [210, 117] on textarea "**********" at bounding box center [334, 138] width 254 height 62
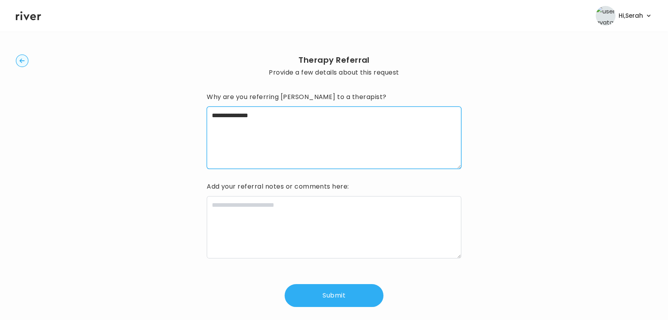
type textarea "**********"
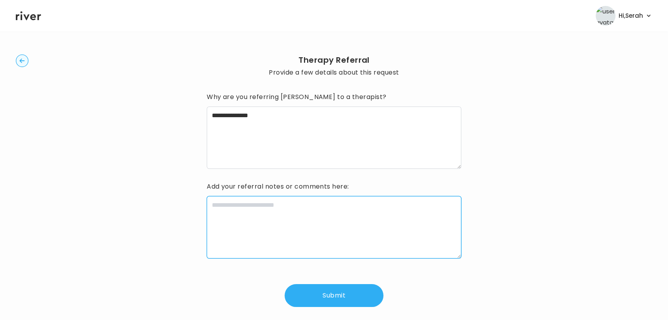
click at [247, 228] on textarea at bounding box center [334, 227] width 254 height 62
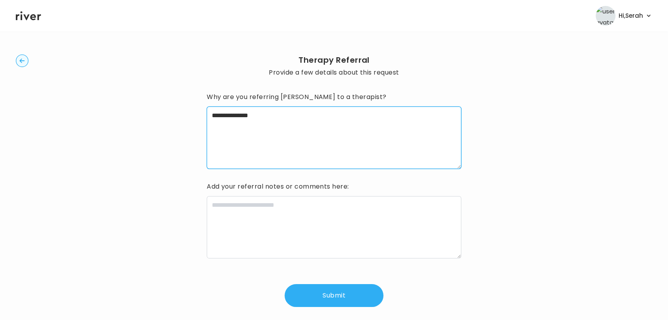
click at [252, 137] on textarea "**********" at bounding box center [334, 138] width 254 height 62
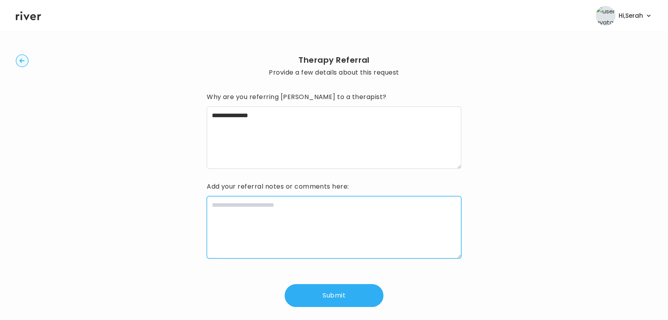
click at [257, 226] on textarea at bounding box center [334, 227] width 254 height 62
paste textarea "**********"
click at [257, 226] on textarea "**********" at bounding box center [334, 227] width 254 height 62
type textarea "**********"
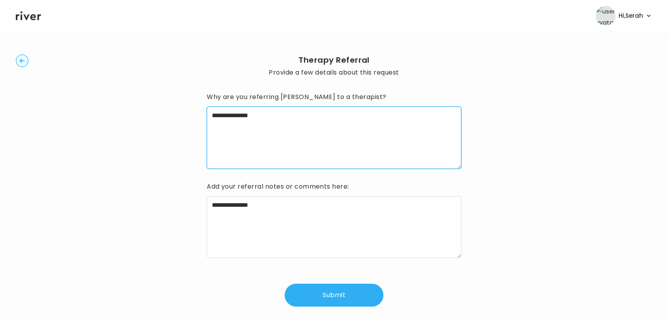
drag, startPoint x: 281, startPoint y: 135, endPoint x: 191, endPoint y: 107, distance: 94.5
click at [191, 107] on div "**********" at bounding box center [334, 180] width 636 height 297
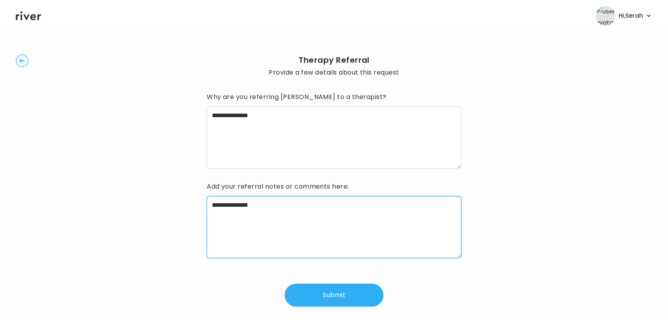
click at [211, 204] on textarea "**********" at bounding box center [334, 227] width 254 height 62
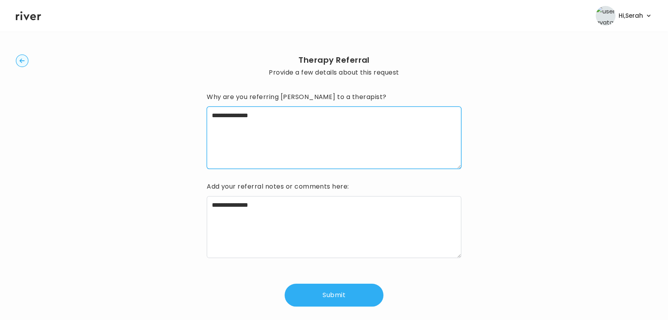
click at [271, 122] on textarea "**********" at bounding box center [334, 138] width 254 height 62
drag, startPoint x: 271, startPoint y: 122, endPoint x: 251, endPoint y: 128, distance: 20.5
click at [251, 128] on textarea "*******" at bounding box center [334, 138] width 254 height 62
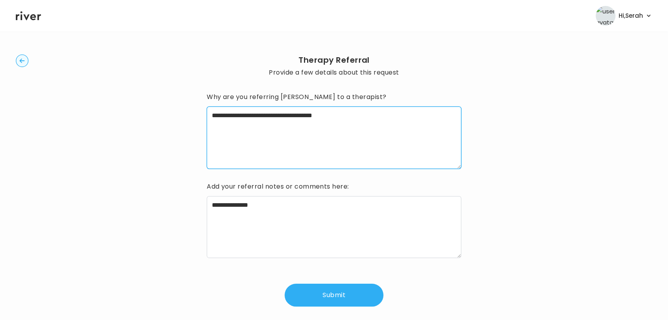
click at [346, 127] on textarea "**********" at bounding box center [334, 138] width 254 height 62
type textarea "**********"
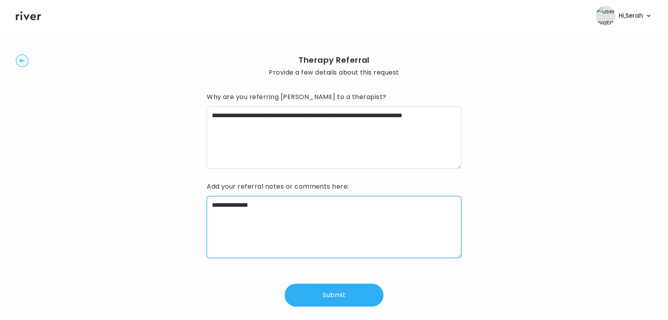
click at [213, 198] on textarea "**********" at bounding box center [334, 227] width 254 height 62
type textarea "**********"
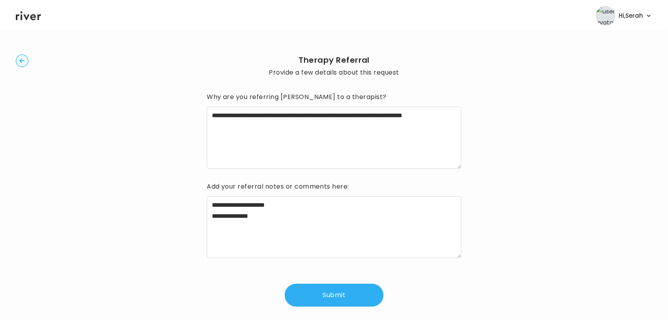
click at [331, 300] on button "Submit" at bounding box center [333, 295] width 99 height 23
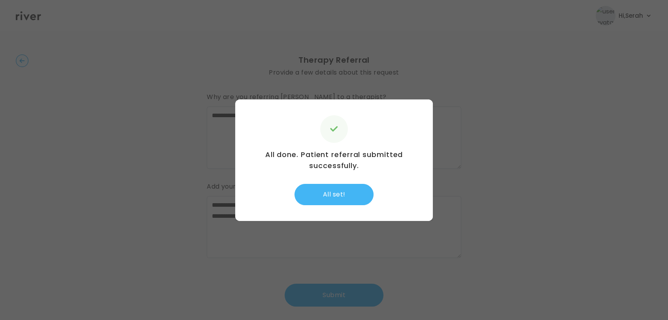
click at [331, 202] on button "All set!" at bounding box center [333, 194] width 79 height 21
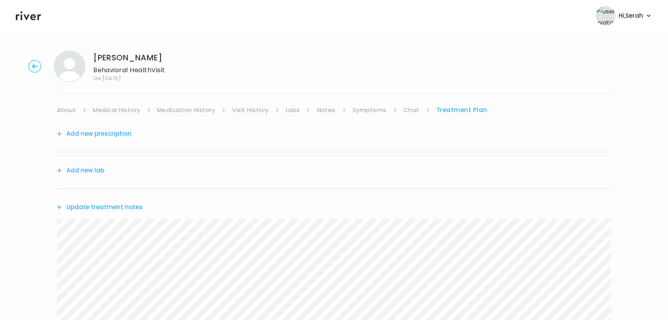
scroll to position [192, 0]
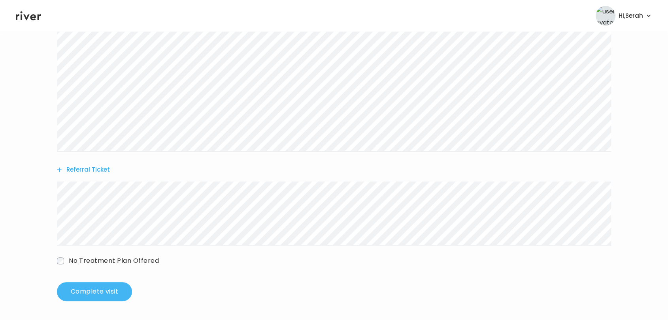
click at [105, 288] on button "Complete visit" at bounding box center [94, 292] width 75 height 19
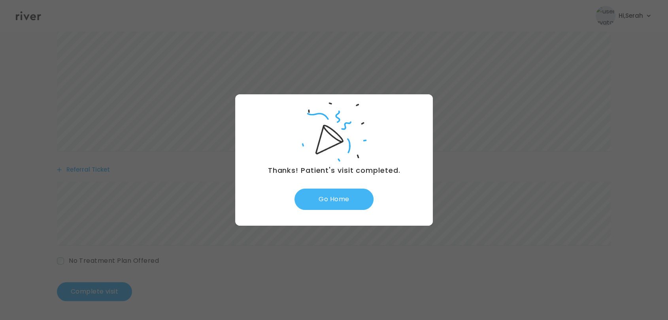
click at [331, 207] on button "Go Home" at bounding box center [333, 199] width 79 height 21
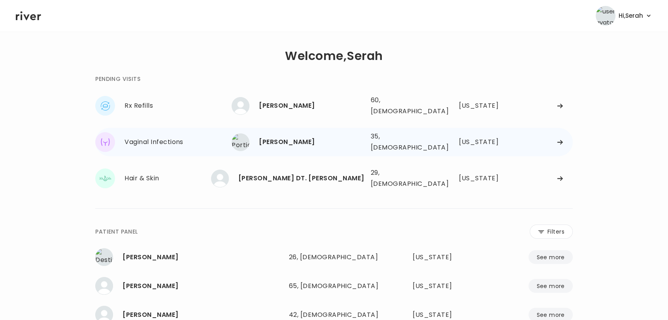
click at [310, 137] on div "[PERSON_NAME]" at bounding box center [311, 142] width 105 height 11
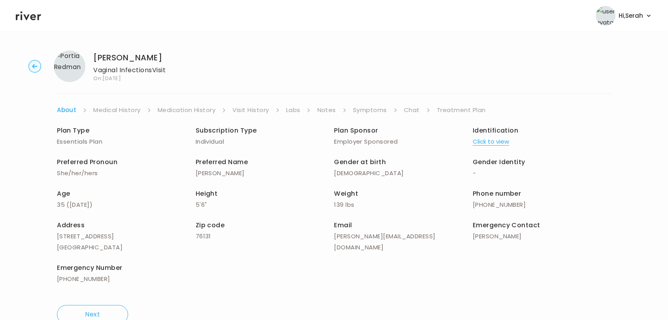
click at [381, 108] on link "Symptoms" at bounding box center [370, 110] width 34 height 11
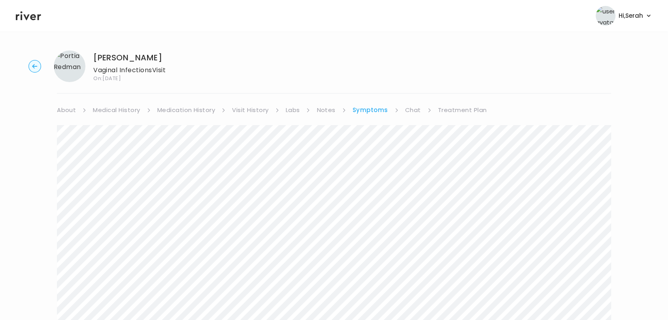
scroll to position [1, 0]
click at [407, 108] on link "Chat" at bounding box center [413, 109] width 16 height 11
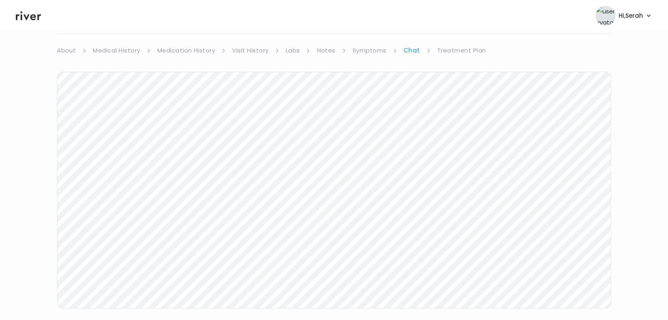
click at [445, 50] on link "Treatment Plan" at bounding box center [461, 50] width 49 height 11
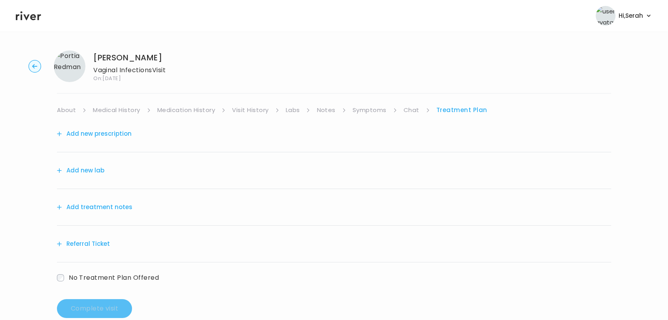
click at [107, 137] on button "Add new prescription" at bounding box center [94, 133] width 75 height 11
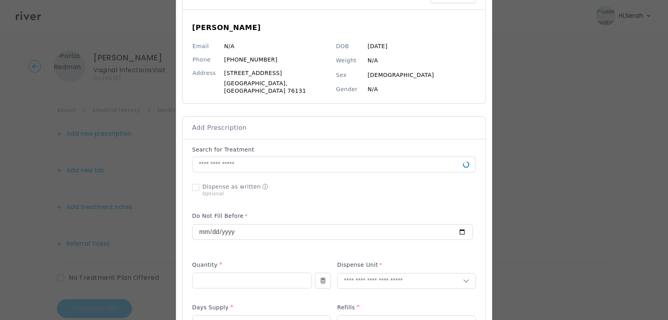
scroll to position [70, 0]
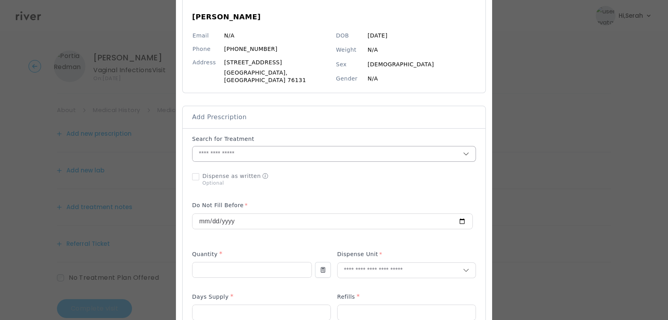
click at [246, 149] on input "text" at bounding box center [327, 154] width 270 height 15
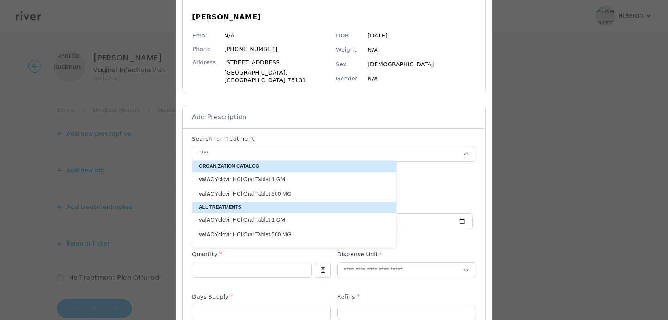
click at [260, 193] on p "valA CYclovir HCl Oral Tablet 500 MG" at bounding box center [290, 194] width 182 height 8
type input "**********"
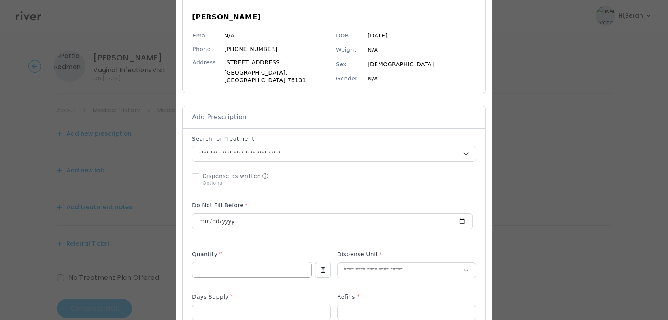
click at [236, 263] on input "number" at bounding box center [251, 270] width 119 height 15
type input "**"
click at [367, 282] on p "Tablet" at bounding box center [389, 283] width 104 height 11
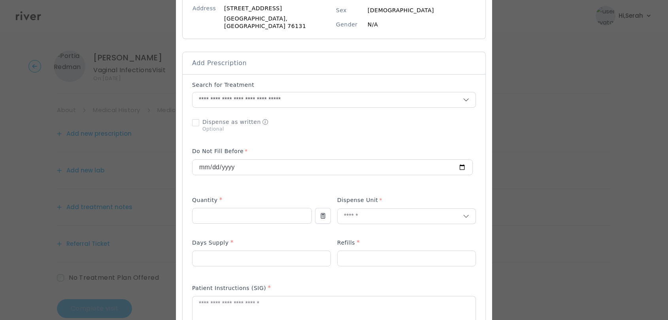
scroll to position [124, 0]
click at [273, 267] on p at bounding box center [261, 271] width 139 height 8
click at [267, 260] on input "number" at bounding box center [261, 258] width 138 height 15
type input "**"
type input "*"
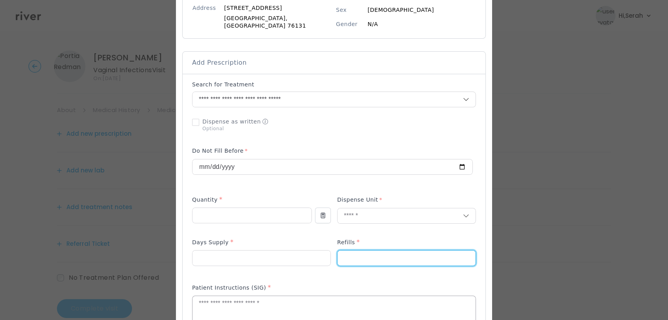
click at [254, 299] on textarea at bounding box center [333, 317] width 283 height 42
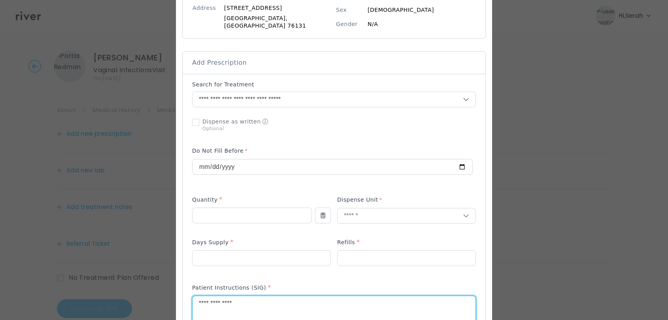
type textarea "**********"
click at [289, 273] on div "Add Prescription to Order" at bounding box center [334, 274] width 284 height 386
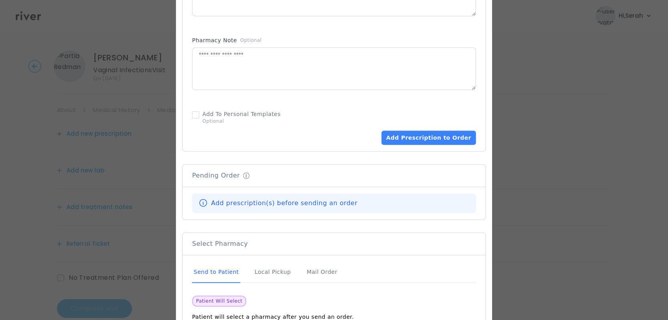
scroll to position [447, 0]
click at [411, 133] on button "Add Prescription to Order" at bounding box center [428, 137] width 94 height 14
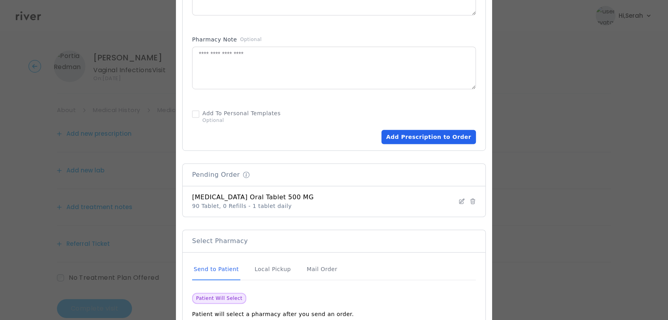
scroll to position [499, 0]
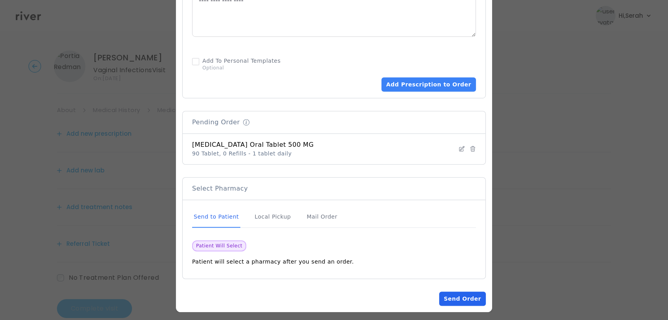
click at [444, 298] on button "Send Order" at bounding box center [462, 299] width 47 height 14
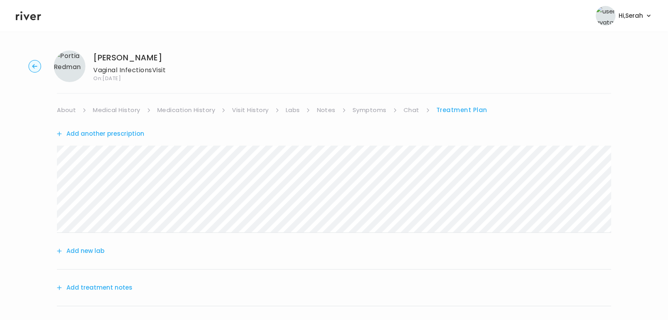
scroll to position [98, 0]
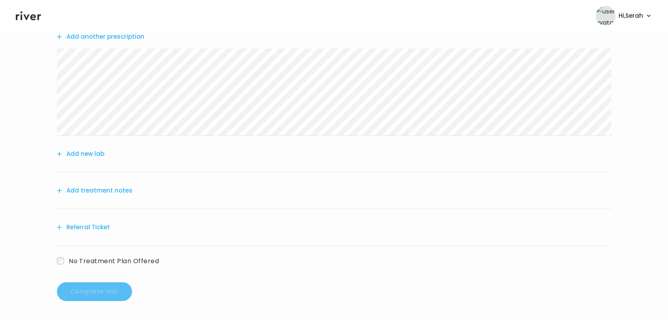
click at [115, 188] on button "Add treatment notes" at bounding box center [94, 190] width 75 height 11
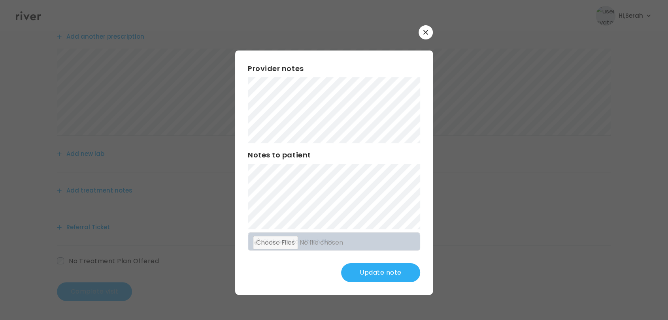
click at [243, 192] on div "Provider notes Notes to patient Click here to attach files Update note" at bounding box center [334, 173] width 198 height 244
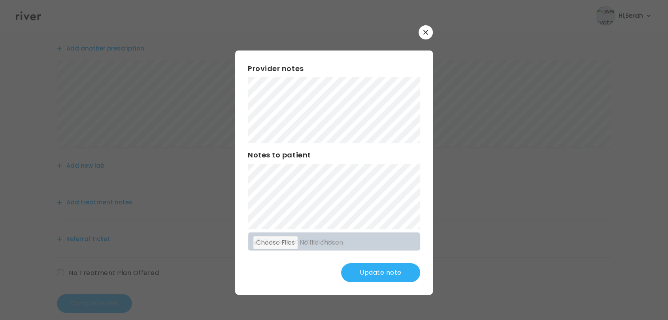
click at [360, 269] on button "Update note" at bounding box center [380, 273] width 79 height 19
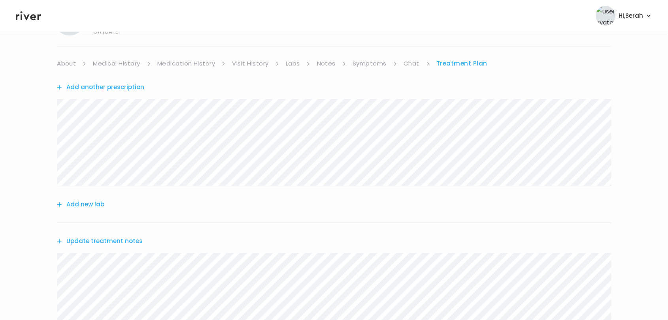
scroll to position [47, 0]
click at [359, 62] on link "Symptoms" at bounding box center [369, 63] width 34 height 11
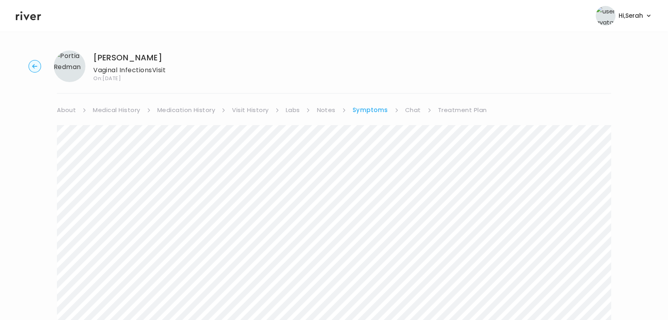
click at [411, 111] on link "Chat" at bounding box center [413, 110] width 16 height 11
click at [366, 110] on link "Symptoms" at bounding box center [369, 110] width 34 height 11
click at [416, 105] on link "Chat" at bounding box center [413, 110] width 16 height 11
click at [456, 108] on link "Treatment Plan" at bounding box center [461, 110] width 49 height 11
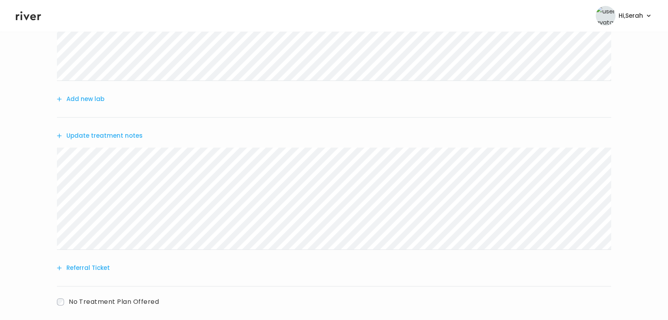
scroll to position [154, 0]
click at [112, 136] on button "Update treatment notes" at bounding box center [100, 133] width 86 height 11
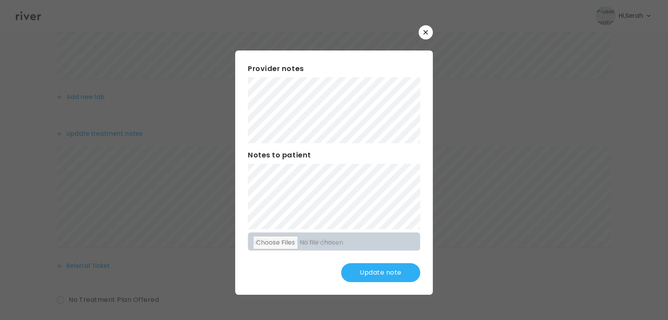
click at [395, 277] on button "Update note" at bounding box center [380, 273] width 79 height 19
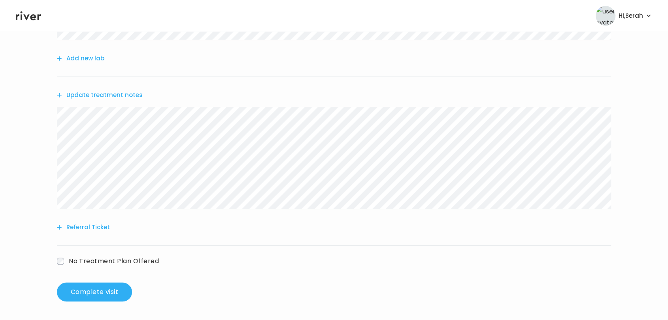
click at [90, 226] on button "Referral Ticket" at bounding box center [83, 227] width 53 height 11
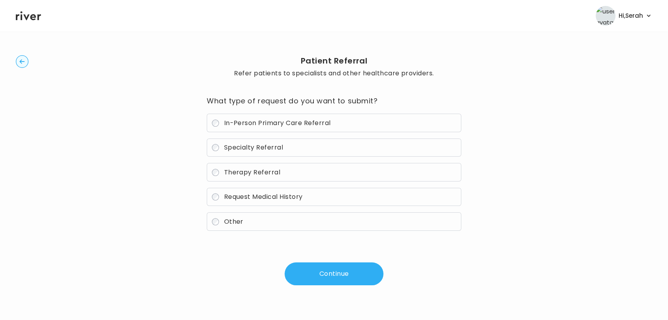
click at [255, 145] on span "Specialty Referral" at bounding box center [253, 147] width 59 height 9
click at [333, 277] on button "Continue" at bounding box center [333, 274] width 99 height 23
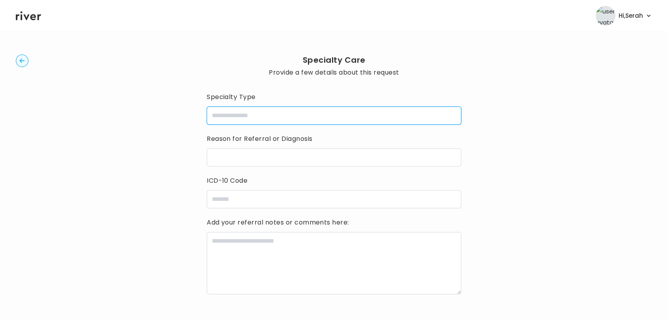
click at [235, 116] on input "specialtyType" at bounding box center [334, 116] width 254 height 18
type input "**********"
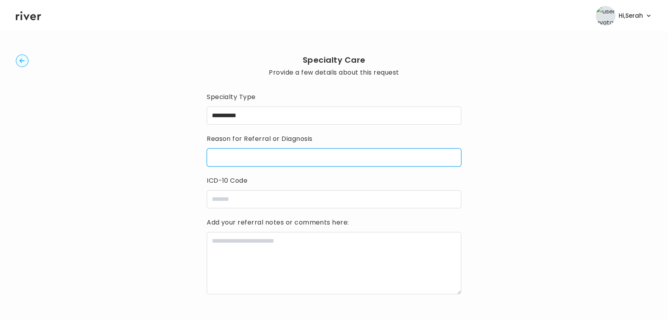
click at [267, 158] on input "reasonForReferral" at bounding box center [334, 158] width 254 height 18
type input "**********"
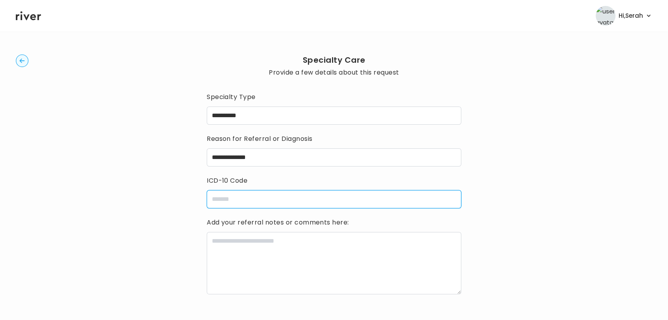
click at [254, 196] on input "icdCode" at bounding box center [334, 199] width 254 height 18
paste input "*****"
type input "*****"
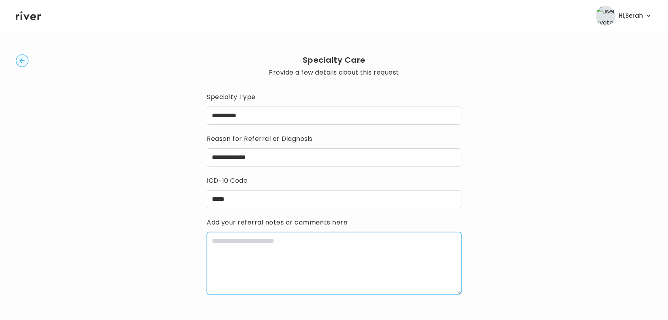
click at [276, 256] on textarea at bounding box center [334, 263] width 254 height 62
click at [276, 256] on textarea "******" at bounding box center [334, 263] width 254 height 62
click at [276, 256] on textarea "**********" at bounding box center [334, 263] width 254 height 62
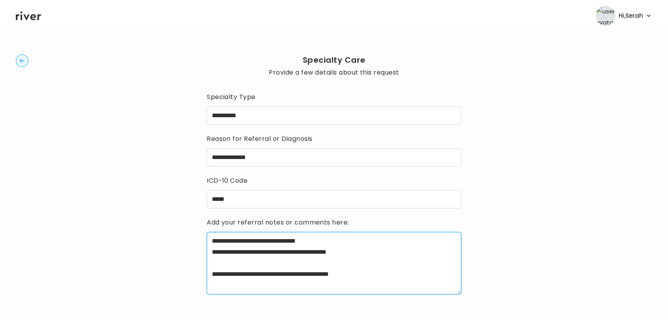
type textarea "**********"
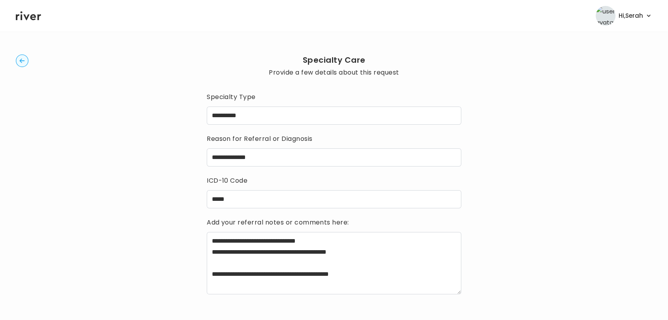
click at [164, 216] on div "**********" at bounding box center [334, 198] width 636 height 333
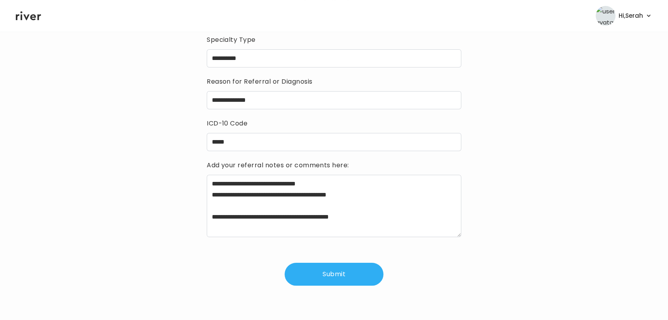
click at [345, 277] on button "Submit" at bounding box center [333, 274] width 99 height 23
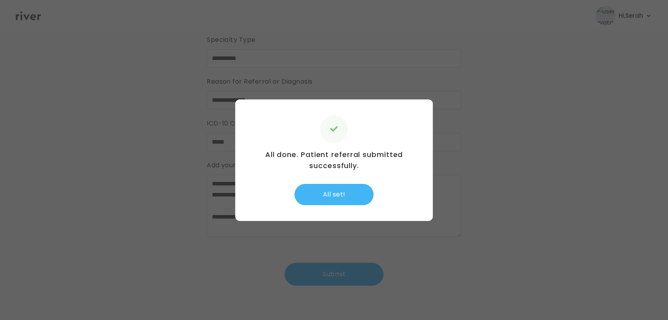
click at [341, 197] on button "All set!" at bounding box center [333, 194] width 79 height 21
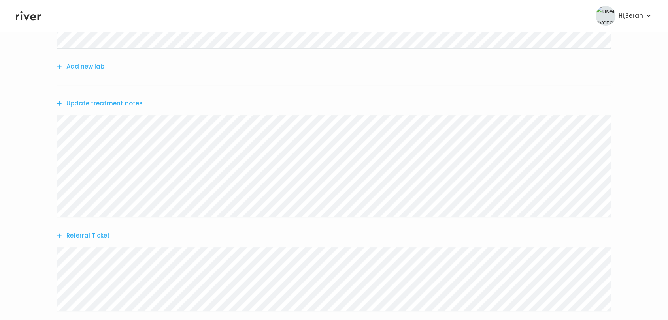
scroll to position [250, 0]
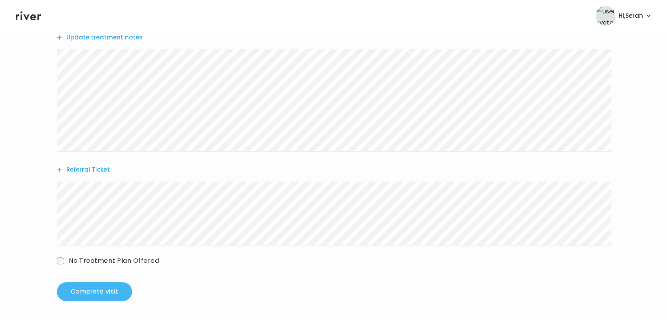
click at [107, 292] on button "Complete visit" at bounding box center [94, 292] width 75 height 19
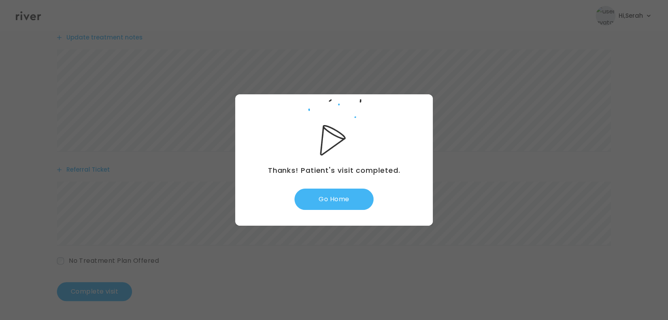
click at [341, 204] on button "Go Home" at bounding box center [333, 199] width 79 height 21
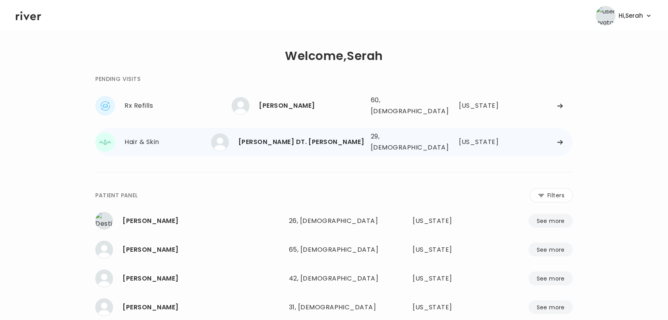
click at [293, 137] on div "[PERSON_NAME] DT. [PERSON_NAME]" at bounding box center [301, 142] width 126 height 11
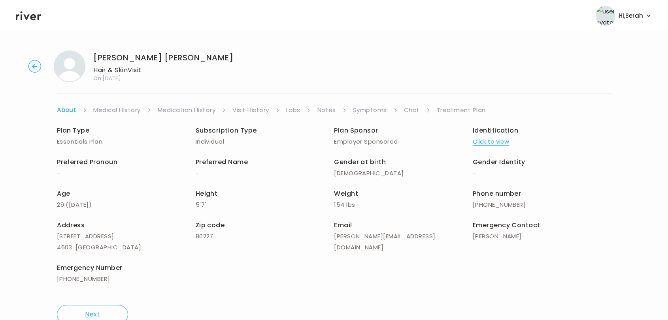
click at [376, 113] on link "Symptoms" at bounding box center [370, 110] width 34 height 11
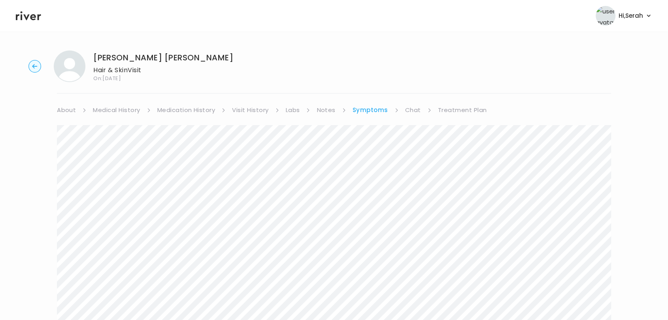
click at [408, 111] on link "Chat" at bounding box center [413, 110] width 16 height 11
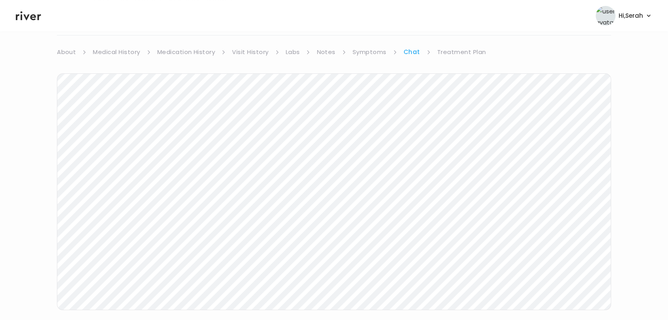
scroll to position [74, 0]
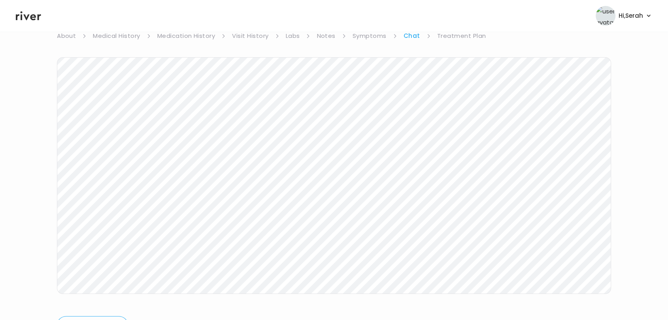
click at [38, 14] on icon at bounding box center [28, 16] width 25 height 12
